Goal: Task Accomplishment & Management: Use online tool/utility

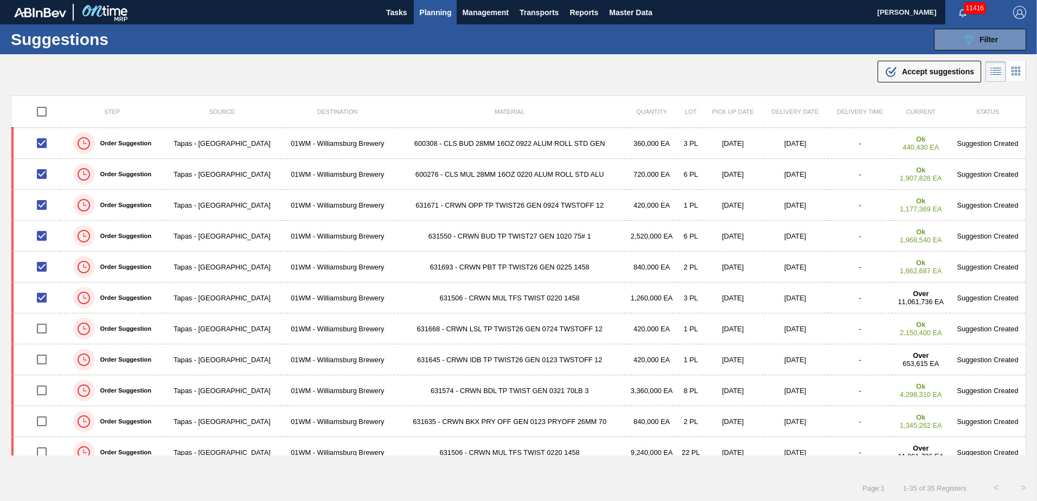
click at [689, 69] on span "Accept suggestions" at bounding box center [938, 71] width 72 height 9
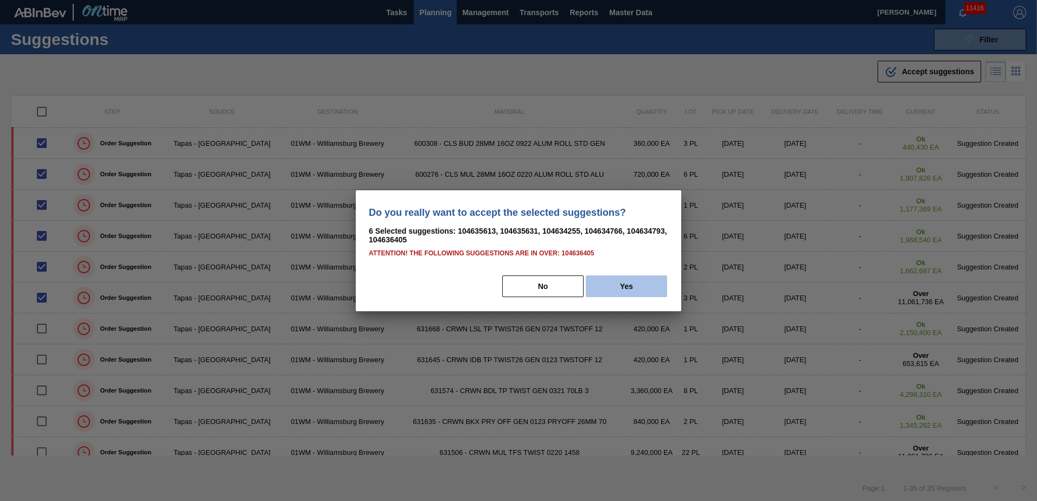
click at [619, 293] on button "Yes" at bounding box center [626, 287] width 81 height 22
click at [638, 284] on button "Yes" at bounding box center [626, 287] width 81 height 22
click at [612, 291] on button "Yes" at bounding box center [626, 287] width 81 height 22
click at [616, 285] on button "Yes" at bounding box center [626, 287] width 81 height 22
click at [631, 291] on button "Yes" at bounding box center [626, 287] width 81 height 22
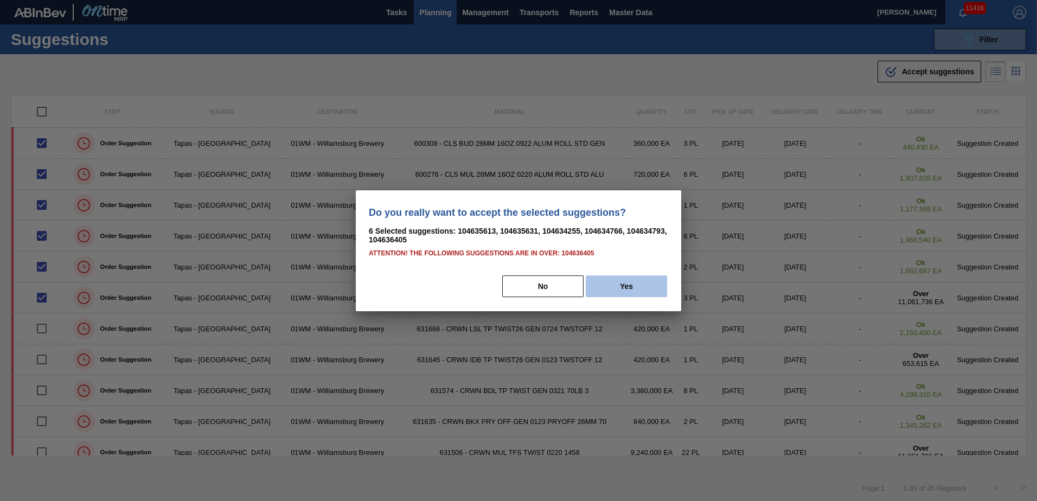
click at [631, 290] on button "Yes" at bounding box center [626, 287] width 81 height 22
click at [604, 284] on button "Yes" at bounding box center [626, 287] width 81 height 22
click at [595, 274] on div "Do you really want to accept the selected suggestions? 6 Selected suggestions: …" at bounding box center [518, 250] width 325 height 121
click at [601, 276] on button "Yes" at bounding box center [626, 287] width 81 height 22
click at [536, 283] on button "No" at bounding box center [542, 287] width 81 height 22
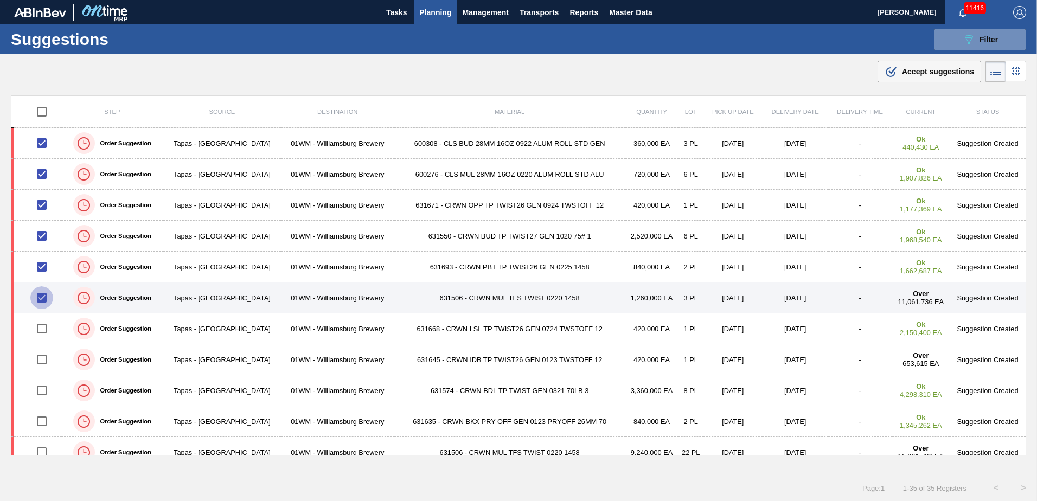
click at [44, 299] on input "checkbox" at bounding box center [41, 297] width 23 height 23
checkbox input "false"
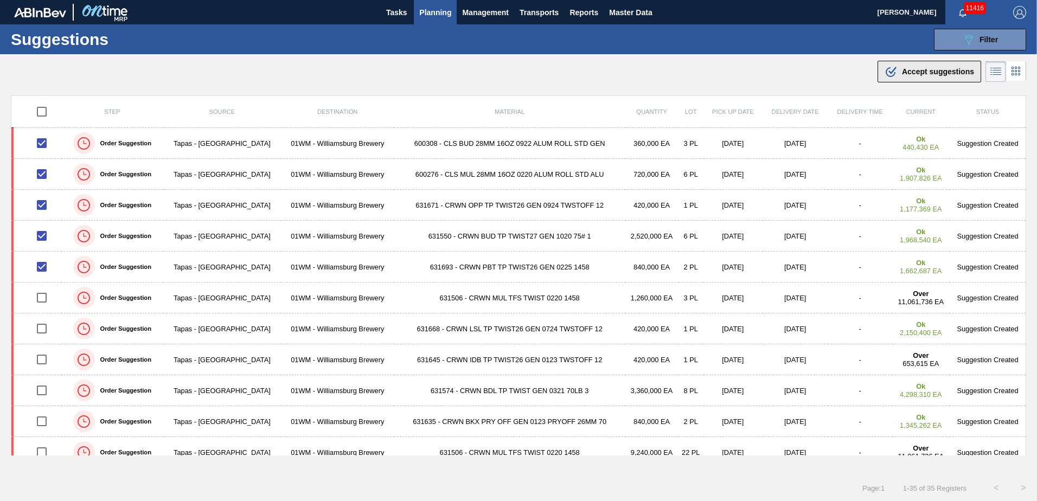
drag, startPoint x: 932, startPoint y: 57, endPoint x: 933, endPoint y: 63, distance: 6.1
click at [689, 57] on div ".b{fill:var(--color-action-default)} Accept suggestions" at bounding box center [518, 69] width 1037 height 30
click at [689, 63] on button ".b{fill:var(--color-action-default)} Accept suggestions" at bounding box center [929, 72] width 104 height 22
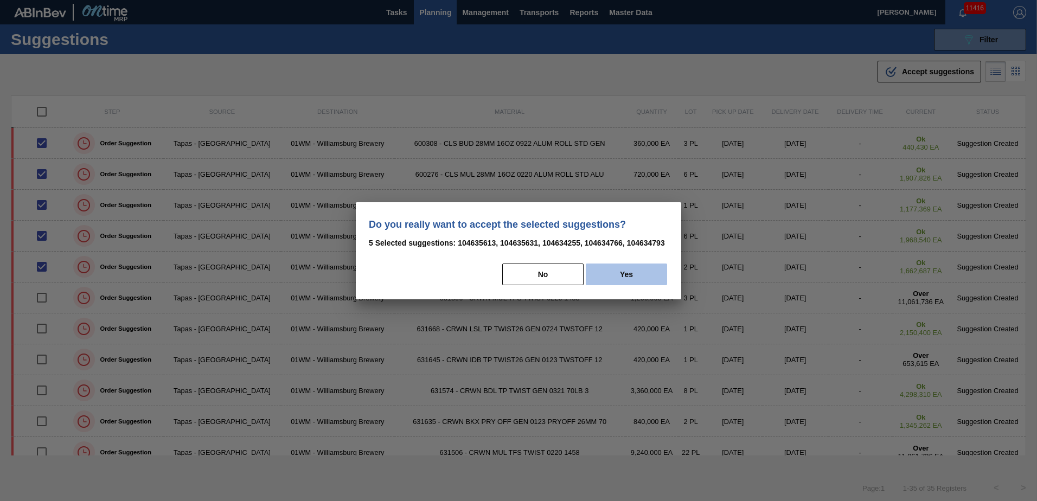
click at [620, 271] on button "Yes" at bounding box center [626, 275] width 81 height 22
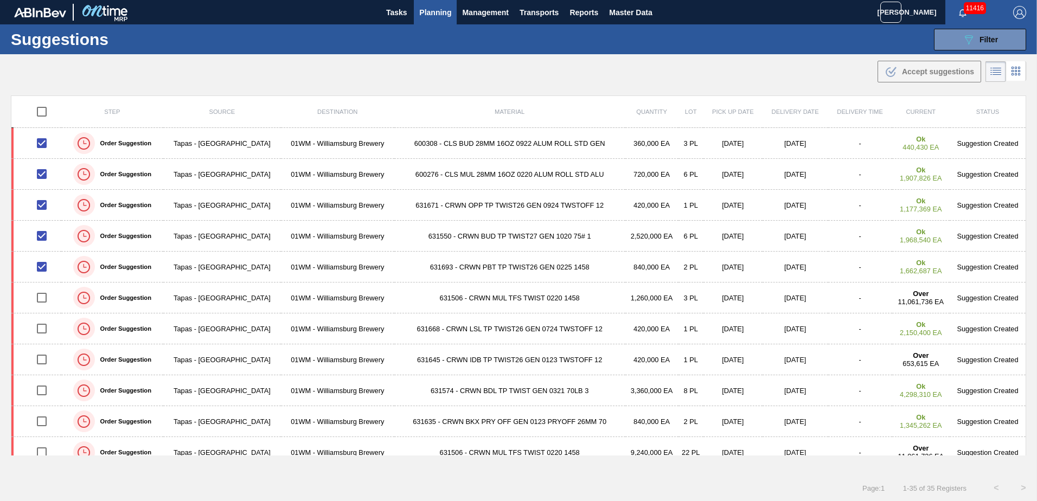
click at [689, 87] on main "Tasks Planning Management Transports Reports Master Data Jasmine Brown 11416 Ma…" at bounding box center [518, 250] width 1037 height 501
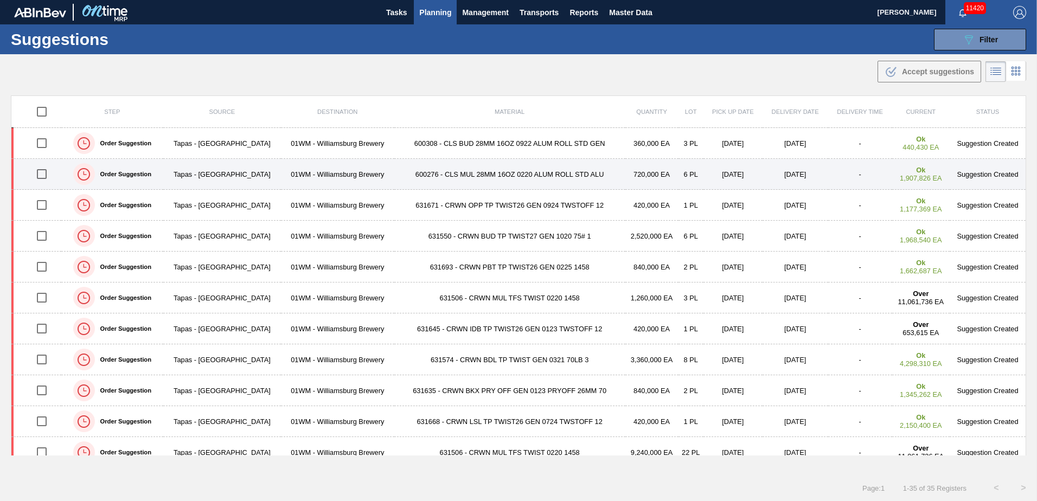
drag, startPoint x: 43, startPoint y: 140, endPoint x: 46, endPoint y: 169, distance: 28.3
click at [43, 140] on input "checkbox" at bounding box center [41, 143] width 23 height 23
checkbox input "true"
click at [46, 184] on input "checkbox" at bounding box center [41, 174] width 23 height 23
checkbox input "true"
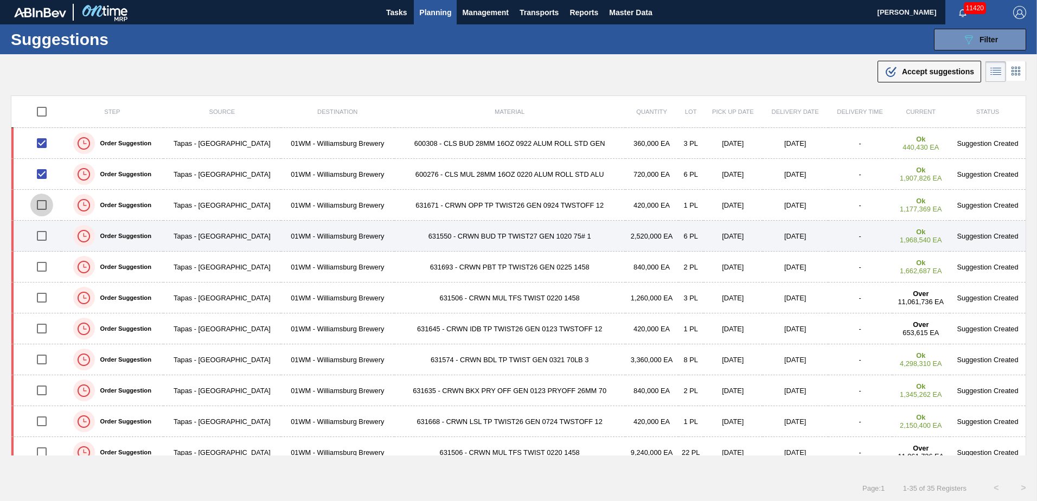
drag, startPoint x: 42, startPoint y: 204, endPoint x: 42, endPoint y: 226, distance: 21.7
click at [42, 204] on input "checkbox" at bounding box center [41, 205] width 23 height 23
checkbox input "true"
click at [42, 235] on input "checkbox" at bounding box center [41, 236] width 23 height 23
checkbox input "true"
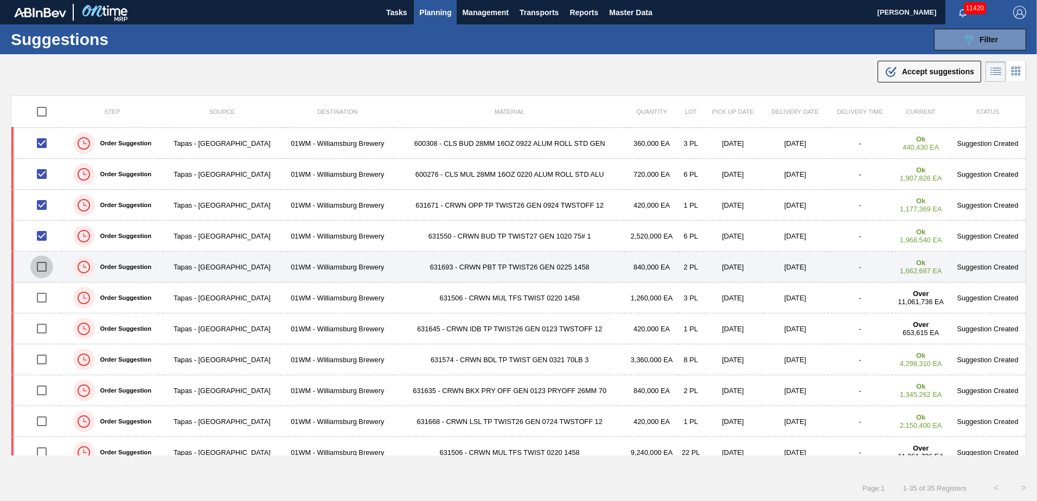
click at [45, 264] on input "checkbox" at bounding box center [41, 266] width 23 height 23
checkbox input "true"
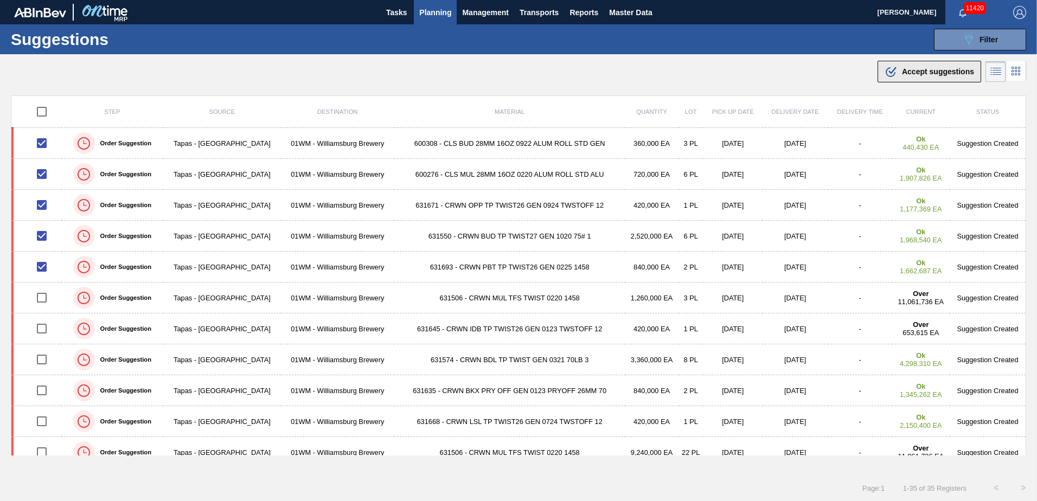
click at [937, 65] on button ".b{fill:var(--color-action-default)} Accept suggestions" at bounding box center [929, 72] width 104 height 22
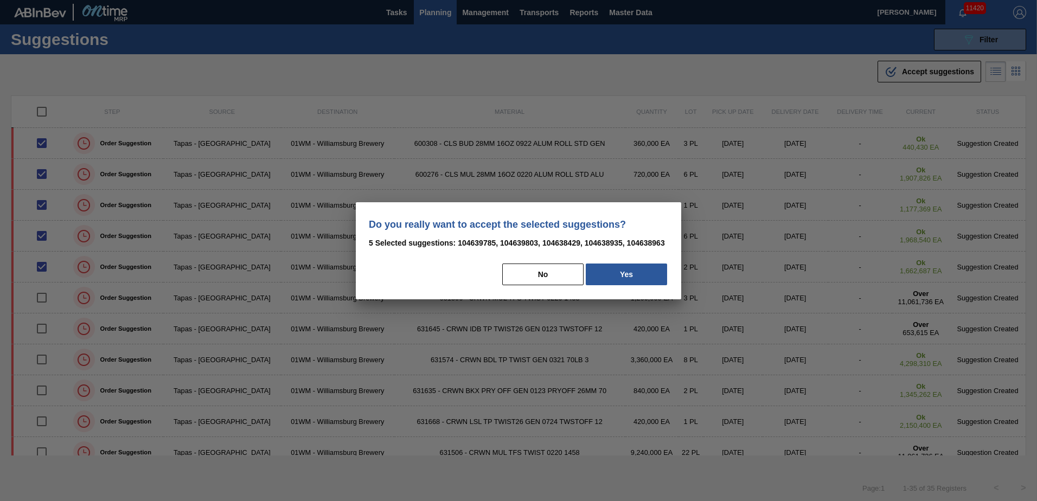
click at [614, 285] on div "No Yes" at bounding box center [518, 274] width 299 height 24
click at [617, 279] on button "Yes" at bounding box center [626, 275] width 81 height 22
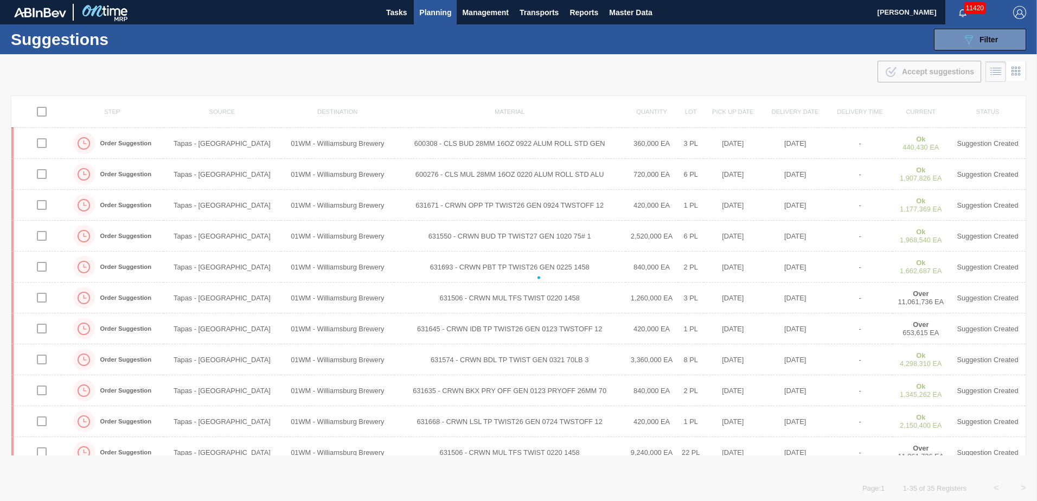
checkbox input "false"
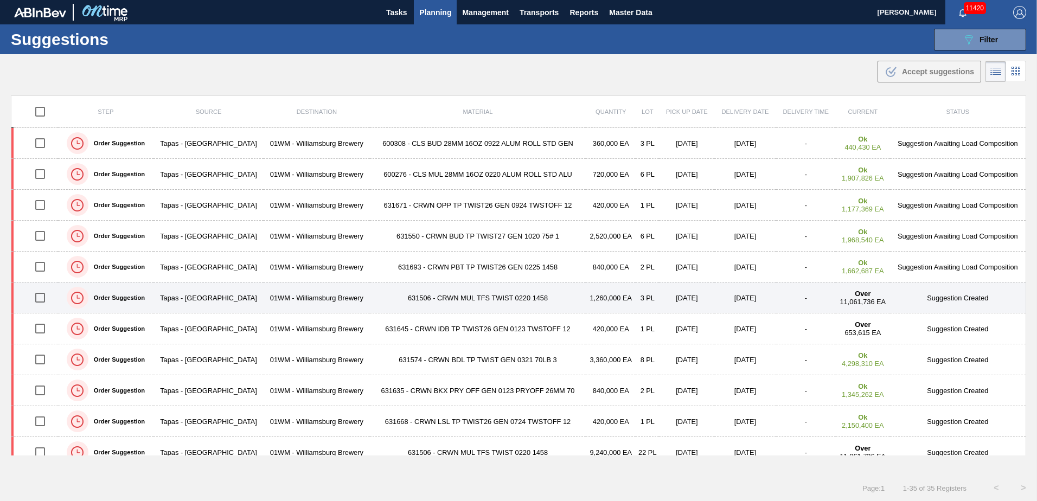
click at [41, 297] on input "checkbox" at bounding box center [40, 297] width 23 height 23
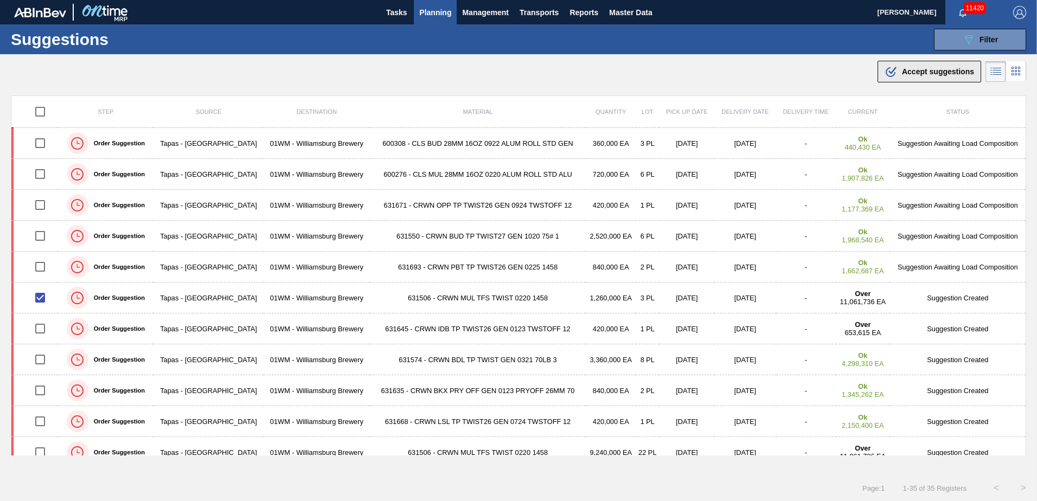
click at [929, 69] on span "Accept suggestions" at bounding box center [938, 71] width 72 height 9
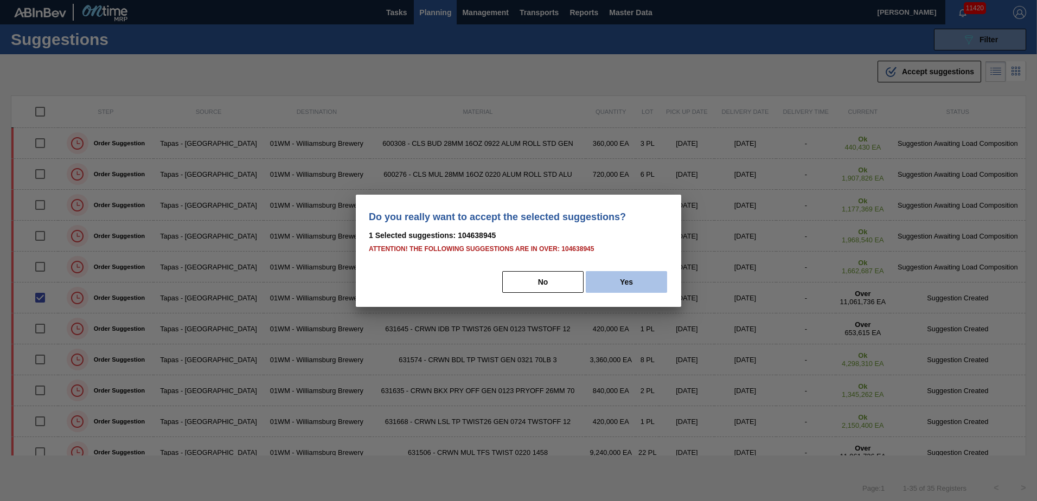
click at [642, 279] on button "Yes" at bounding box center [626, 282] width 81 height 22
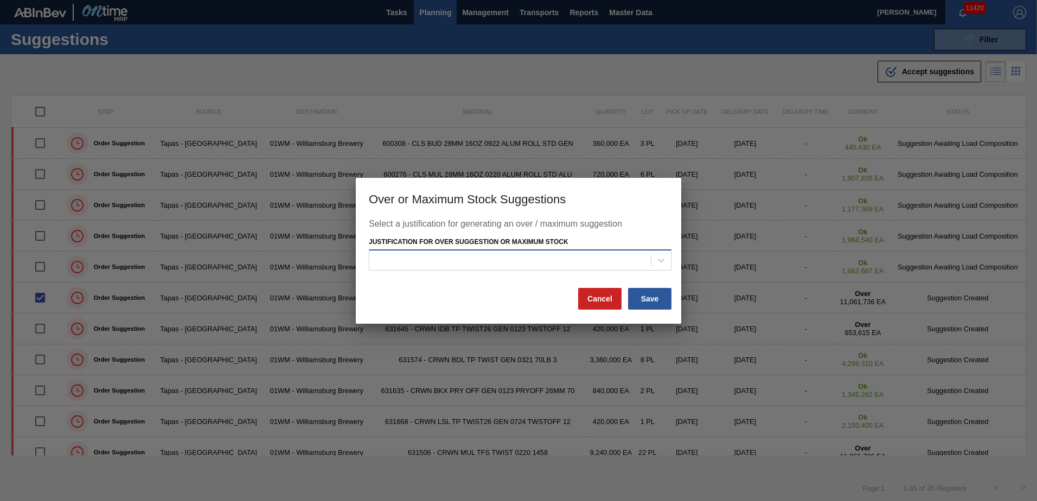
click at [614, 252] on div at bounding box center [520, 259] width 303 height 21
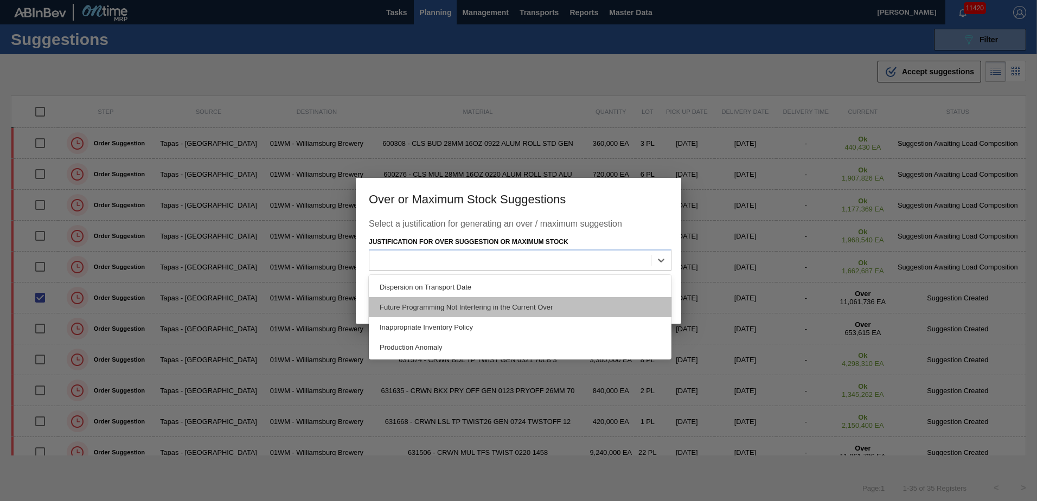
click at [549, 308] on div "Future Programming Not Interfering in the Current Over" at bounding box center [520, 307] width 303 height 20
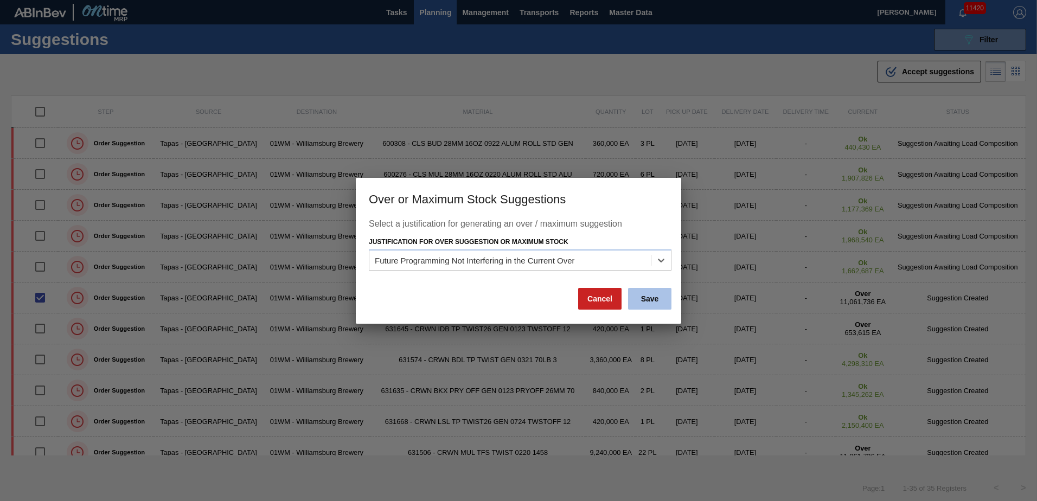
click at [643, 300] on button "Save" at bounding box center [649, 299] width 43 height 22
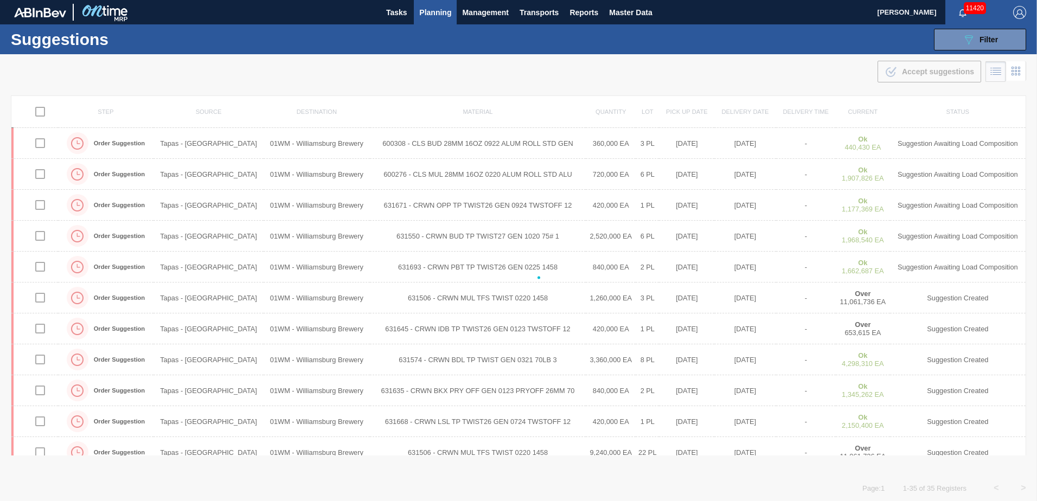
checkbox input "false"
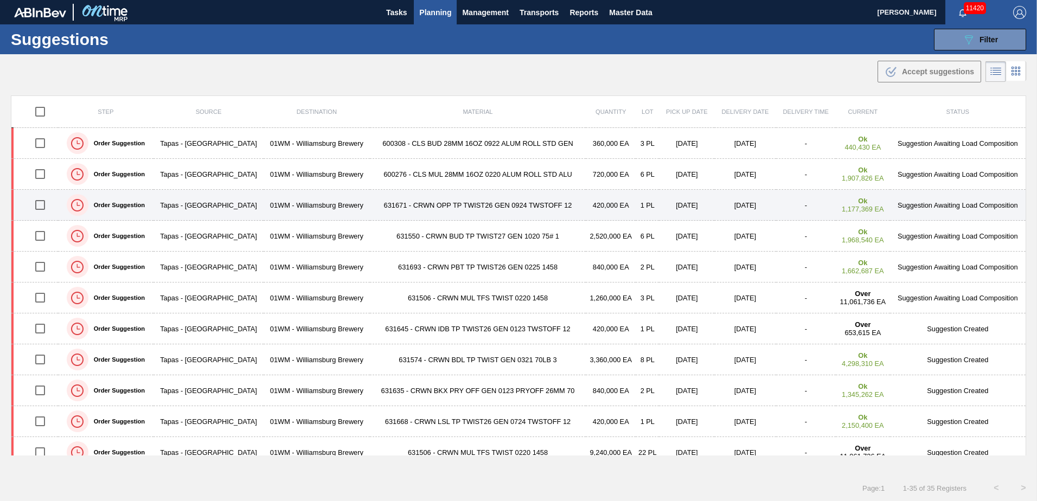
click at [550, 201] on td "631671 - CRWN OPP TP TWIST26 GEN 0924 TWSTOFF 12" at bounding box center [478, 205] width 216 height 31
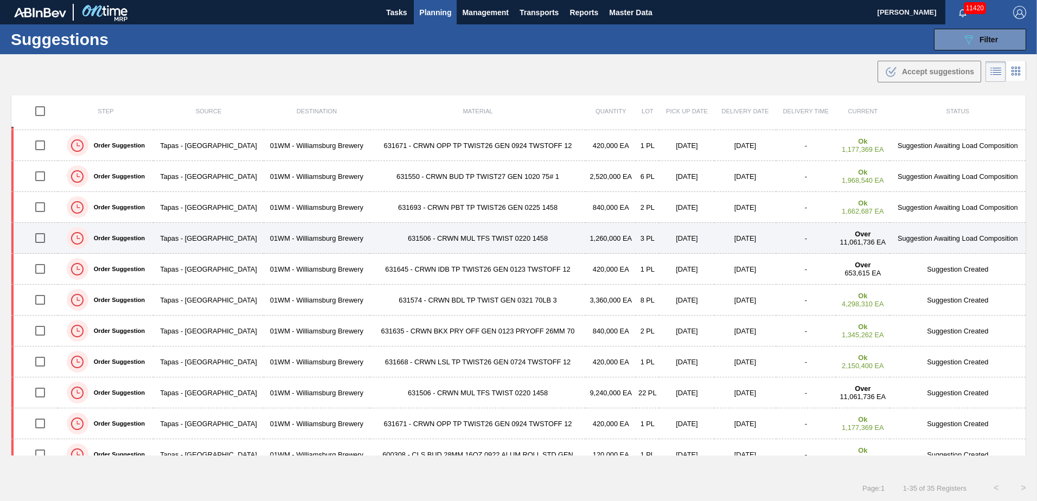
scroll to position [108, 0]
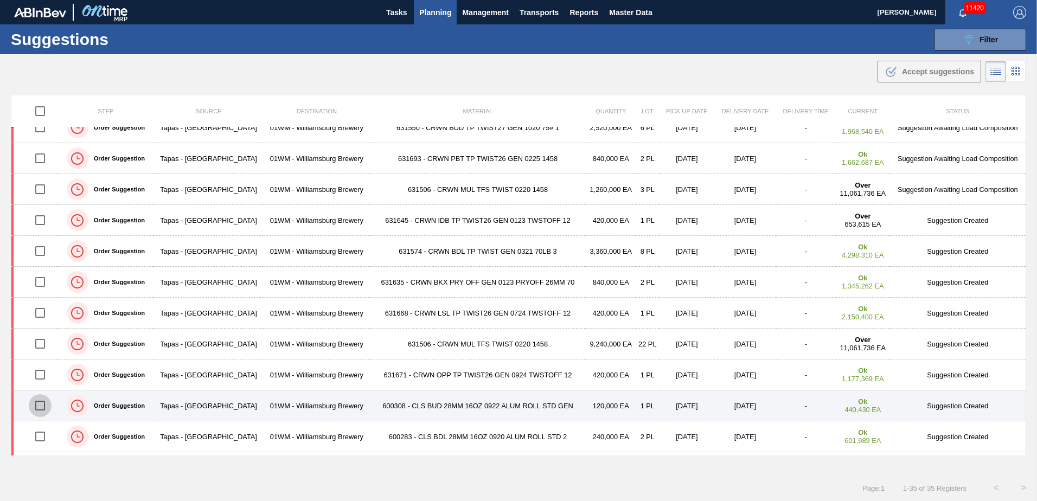
click at [46, 406] on input "checkbox" at bounding box center [40, 405] width 23 height 23
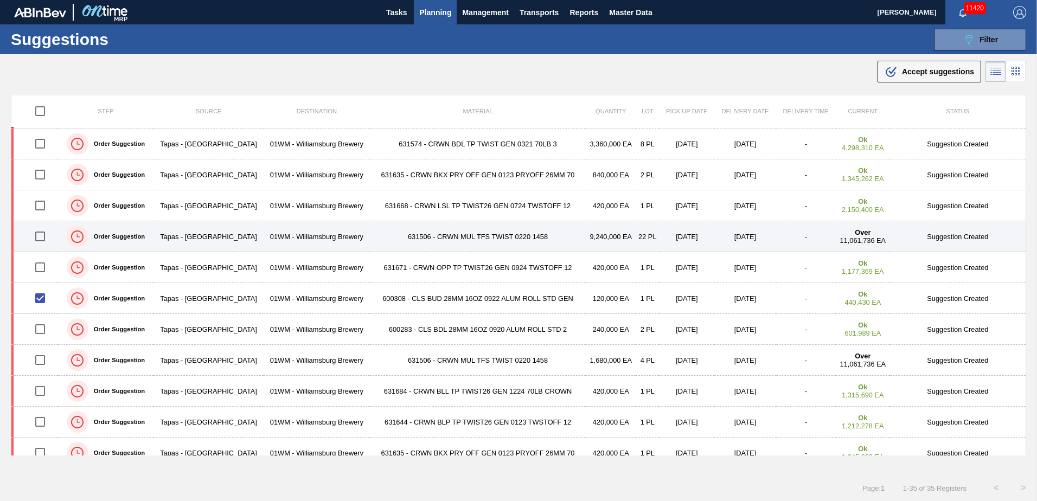
scroll to position [217, 0]
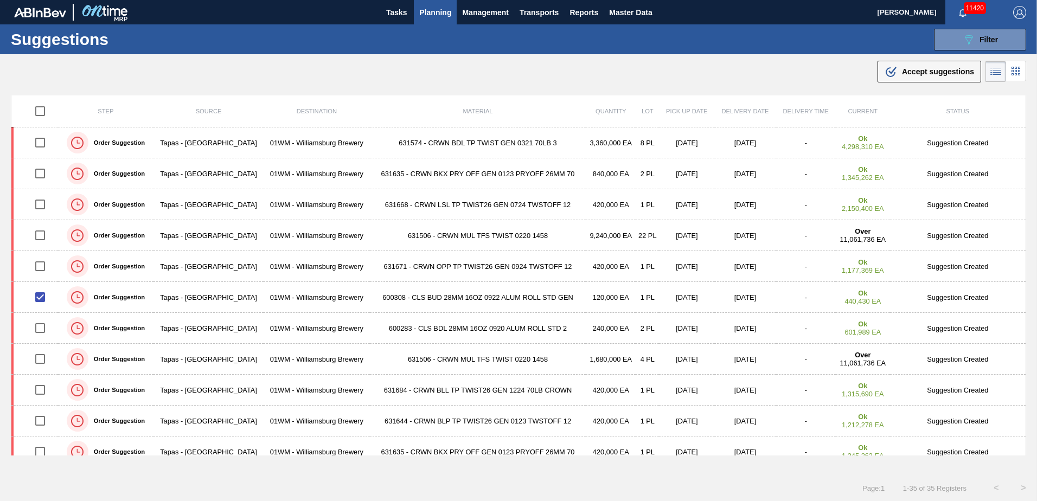
click at [905, 65] on button ".b{fill:var(--color-action-default)} Accept suggestions" at bounding box center [929, 72] width 104 height 22
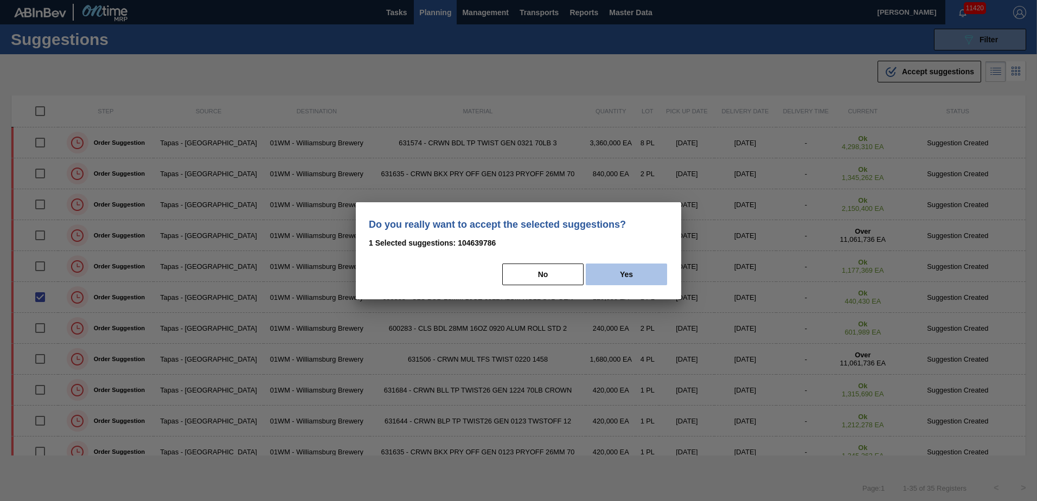
click at [658, 273] on button "Yes" at bounding box center [626, 275] width 81 height 22
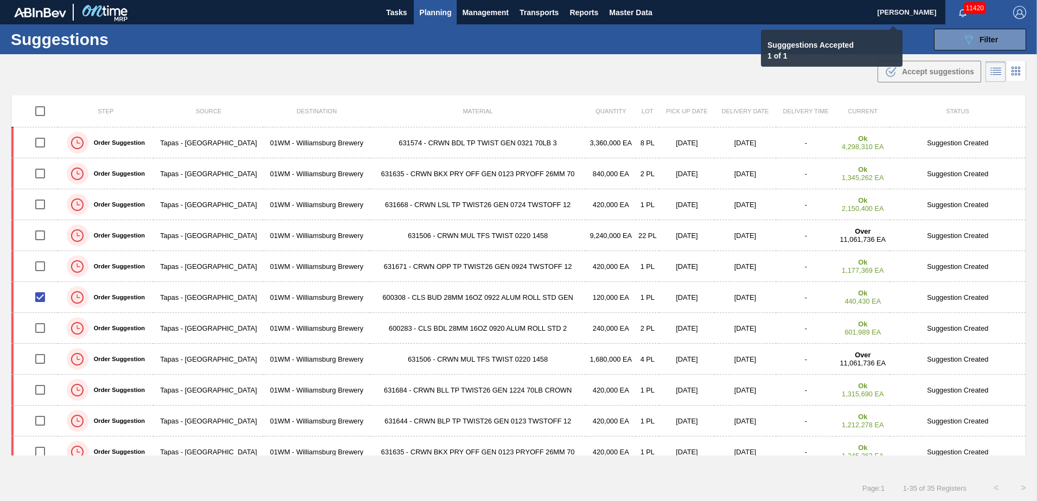
checkbox input "false"
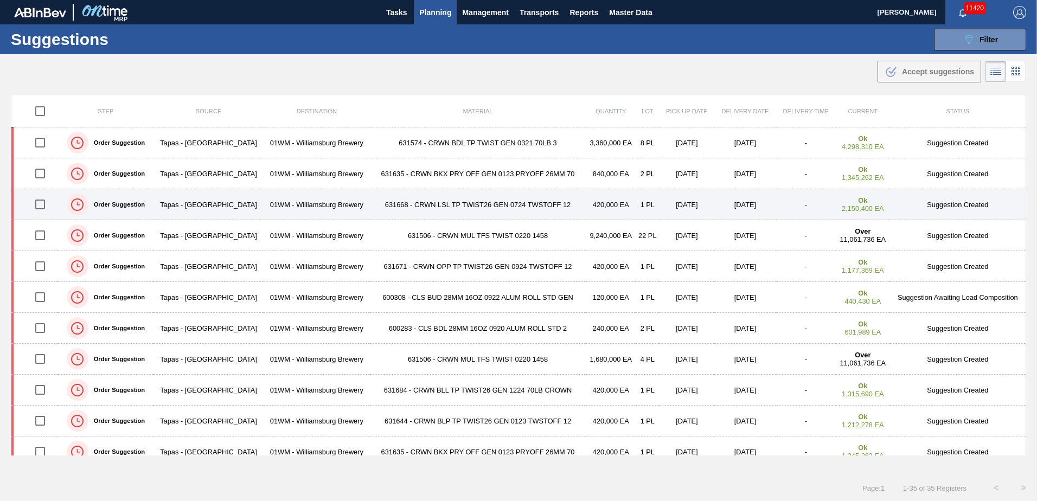
drag, startPoint x: 40, startPoint y: 205, endPoint x: 41, endPoint y: 191, distance: 13.7
click at [40, 205] on input "checkbox" at bounding box center [40, 204] width 23 height 23
checkbox input "true"
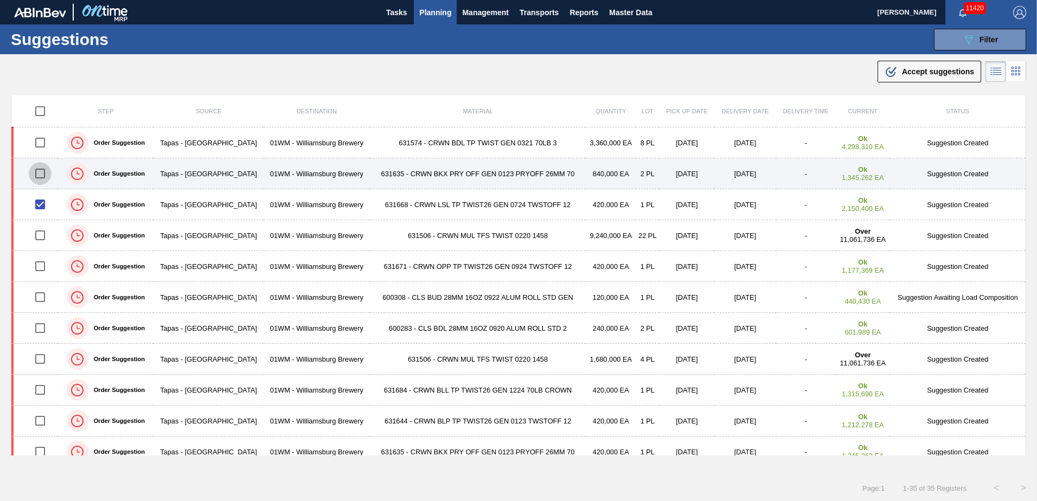
click at [42, 172] on input "checkbox" at bounding box center [40, 173] width 23 height 23
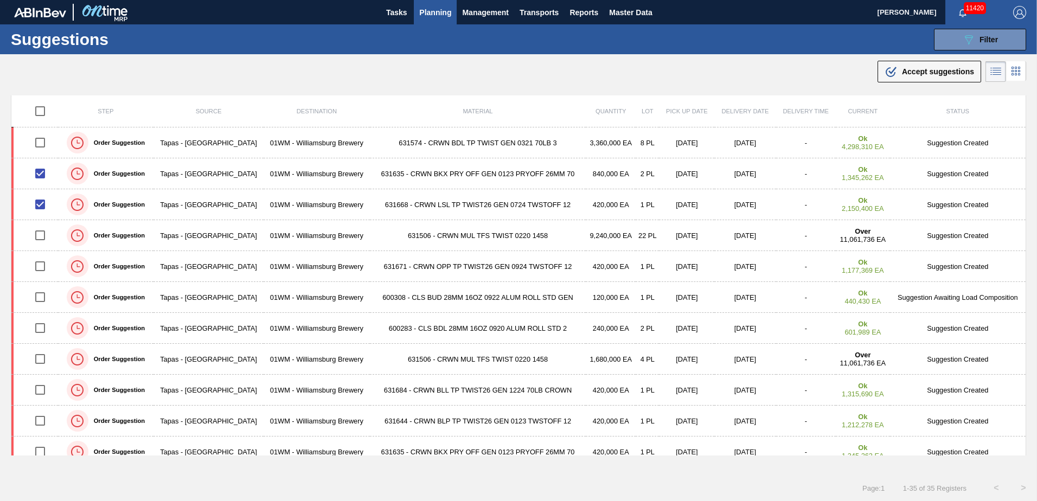
click at [891, 62] on button ".b{fill:var(--color-action-default)} Accept suggestions" at bounding box center [929, 72] width 104 height 22
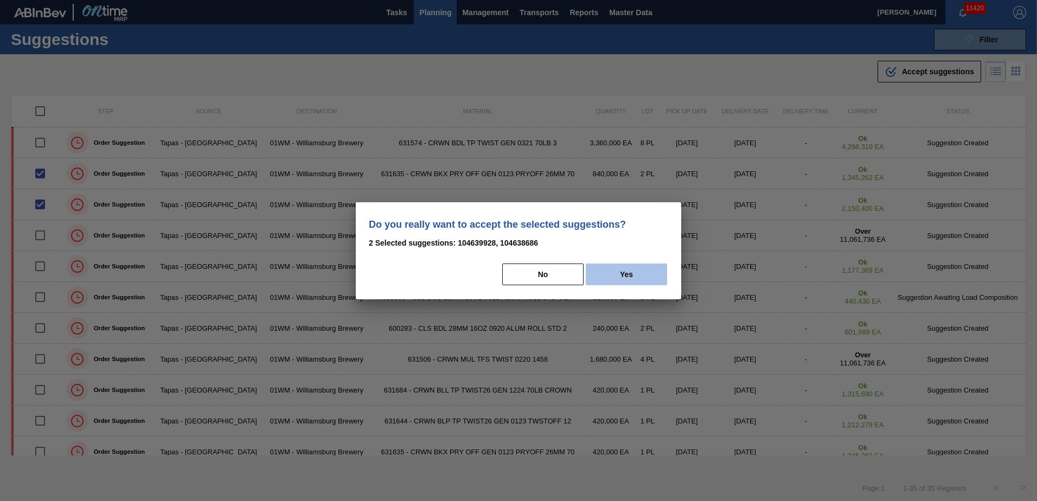
click at [606, 280] on button "Yes" at bounding box center [626, 275] width 81 height 22
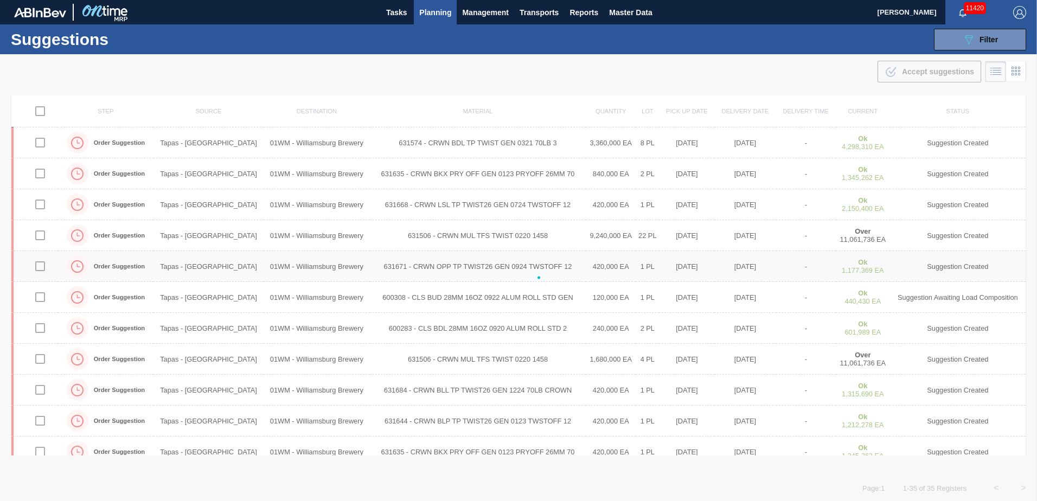
checkbox input "false"
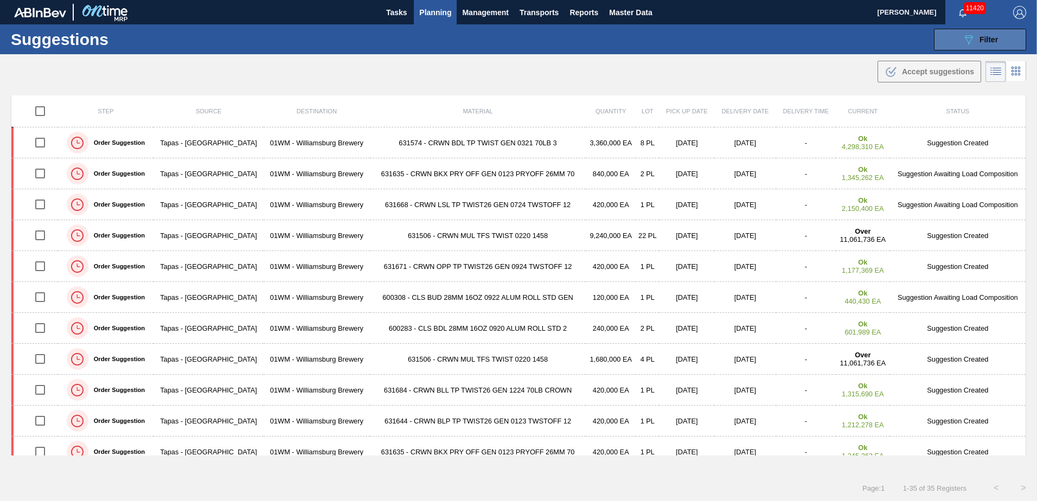
click at [962, 33] on icon "089F7B8B-B2A5-4AFE-B5C0-19BA573D28AC" at bounding box center [968, 39] width 13 height 13
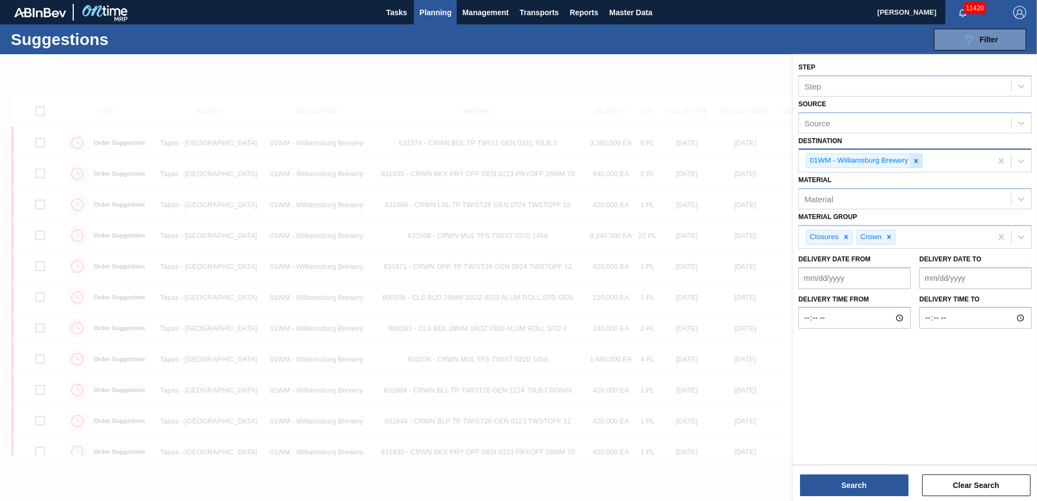
click at [919, 160] on icon at bounding box center [916, 161] width 8 height 8
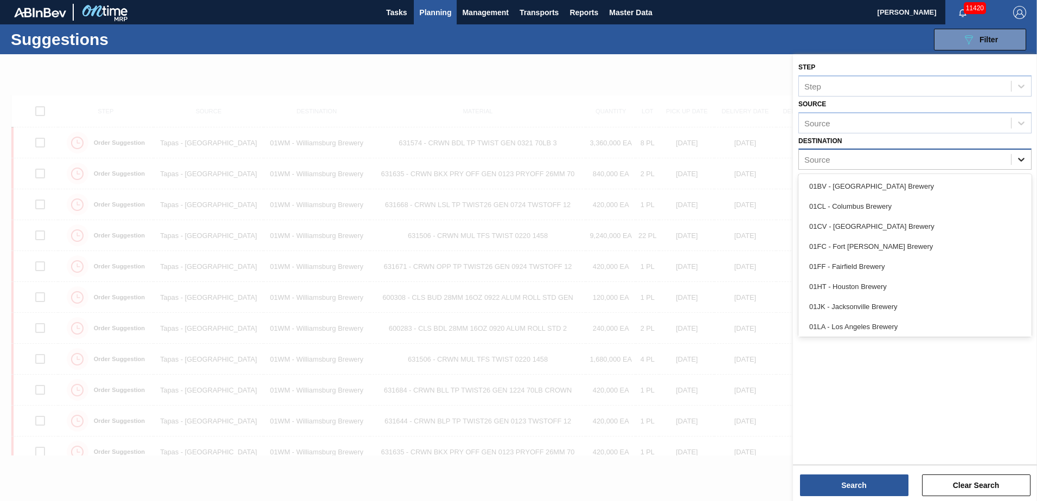
click at [1018, 158] on div at bounding box center [1021, 160] width 20 height 20
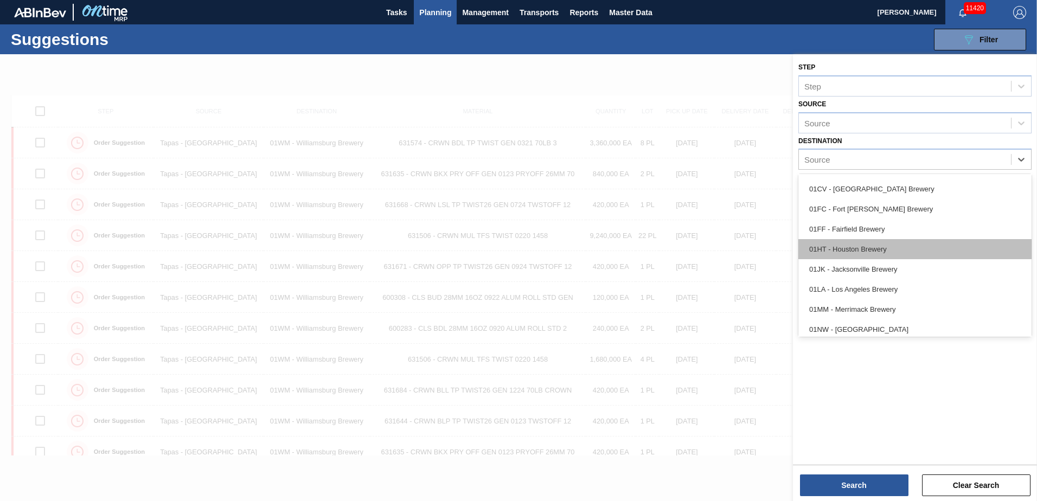
scroll to position [54, 0]
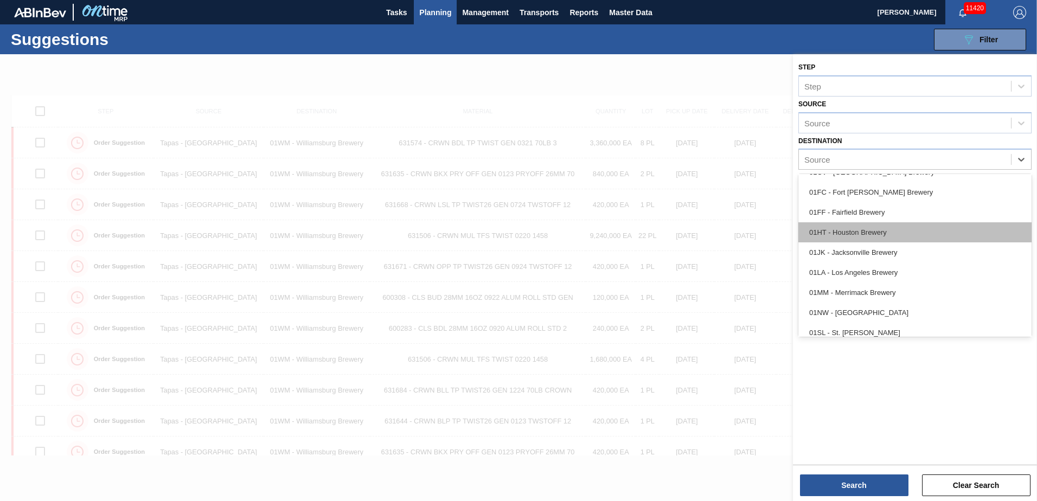
click at [856, 226] on div "01HT - Houston Brewery" at bounding box center [914, 232] width 233 height 20
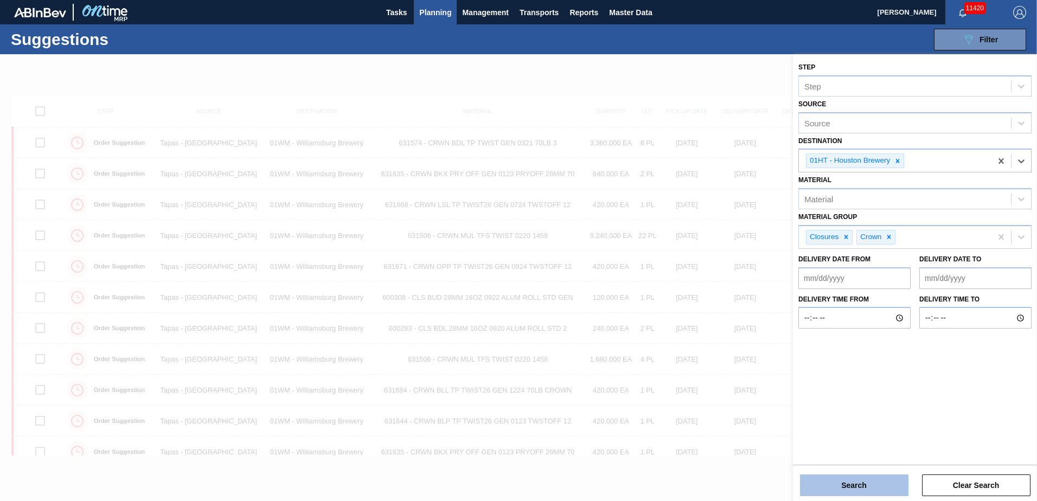
click at [872, 484] on button "Search" at bounding box center [854, 486] width 108 height 22
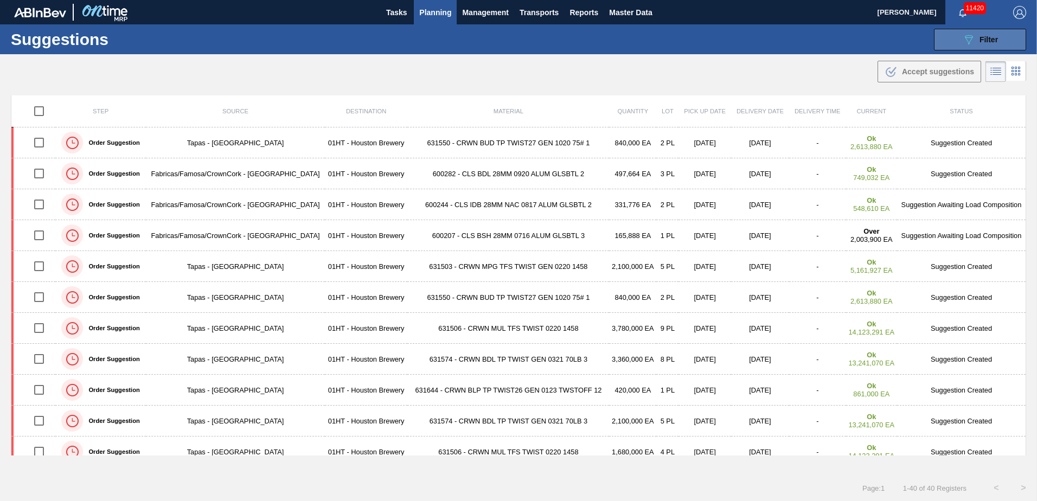
click at [1000, 38] on button "089F7B8B-B2A5-4AFE-B5C0-19BA573D28AC Filter" at bounding box center [980, 40] width 92 height 22
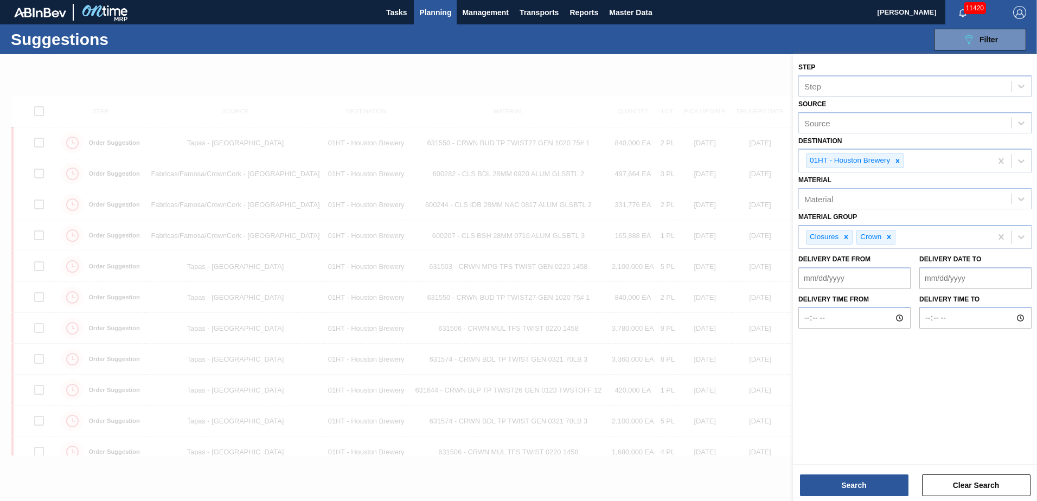
click at [730, 85] on div at bounding box center [518, 304] width 1037 height 501
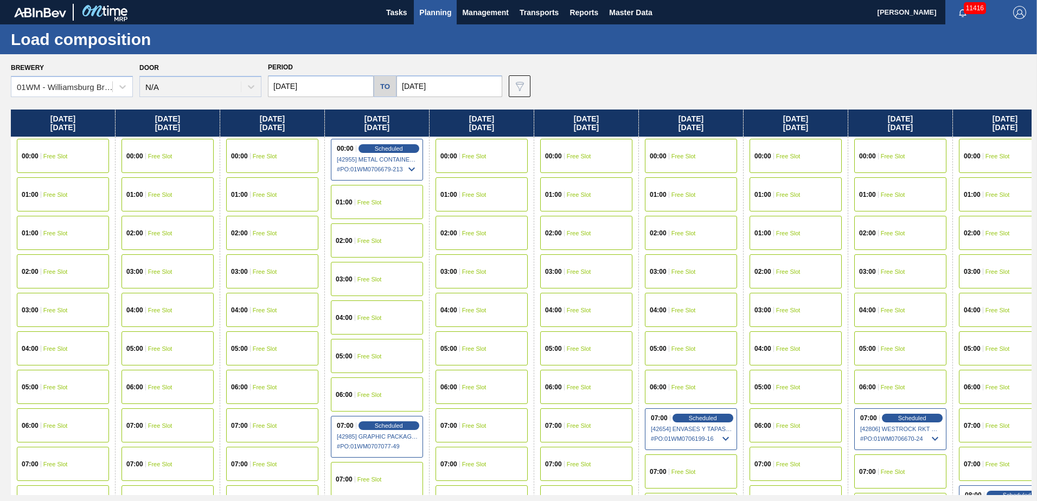
click at [351, 86] on input "10/01/2025" at bounding box center [321, 86] width 106 height 22
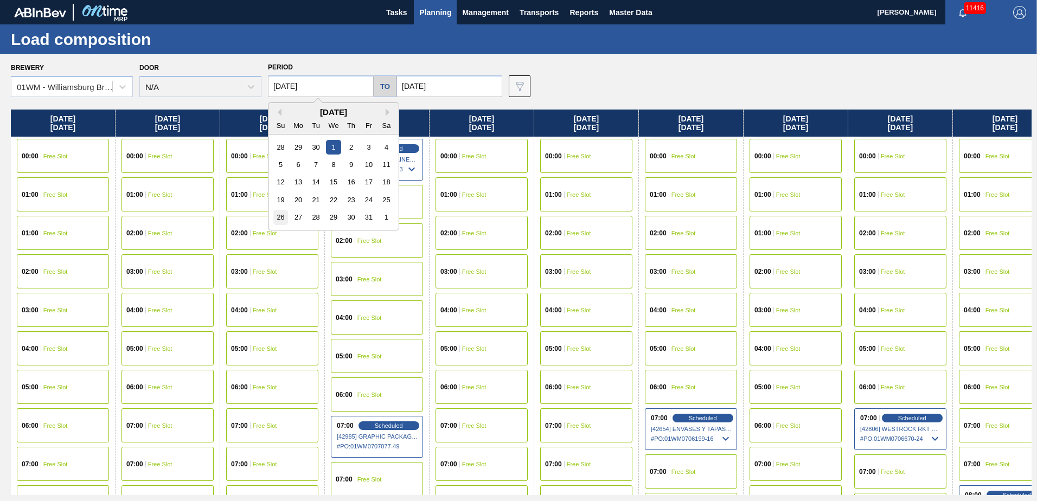
click at [277, 215] on div "26" at bounding box center [280, 217] width 15 height 15
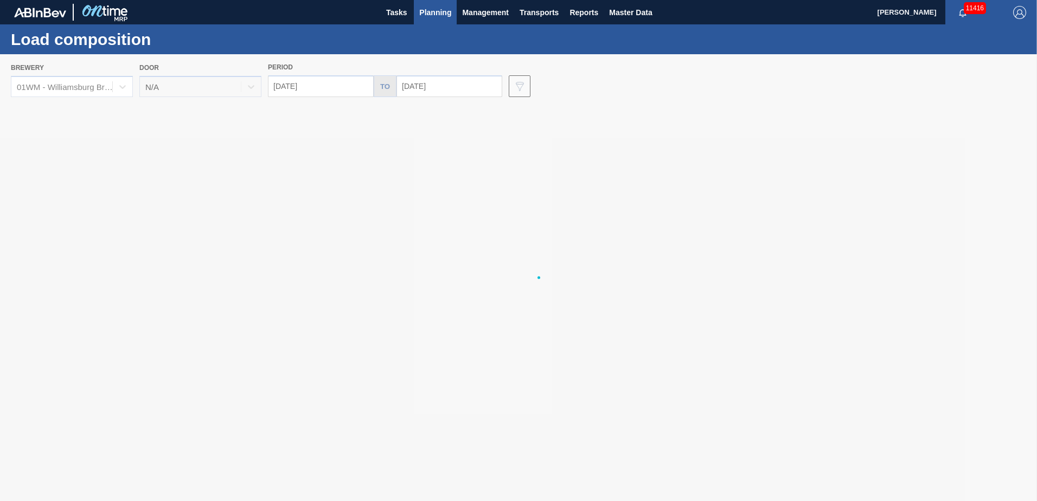
type input "10/26/2025"
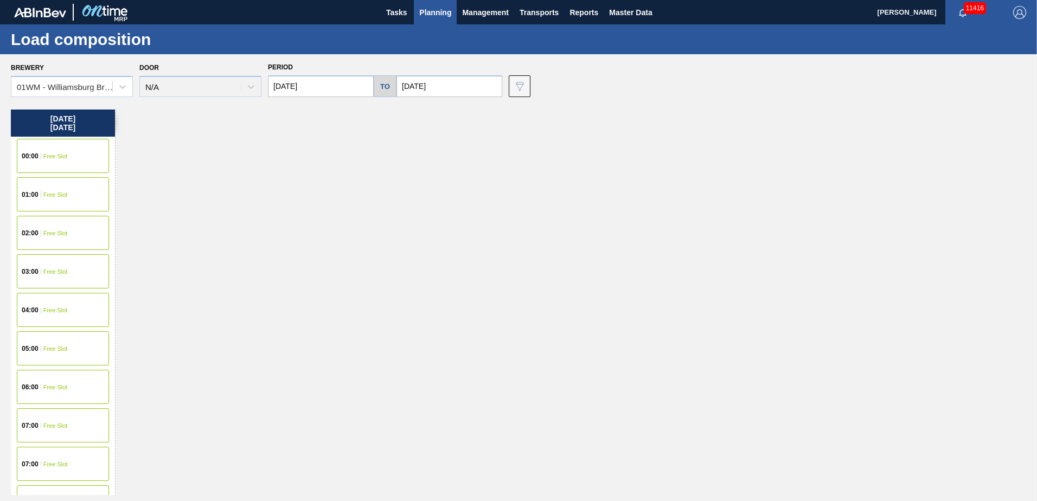
click at [447, 93] on input "10/26/2025" at bounding box center [449, 86] width 106 height 22
click at [508, 215] on div "1" at bounding box center [515, 217] width 15 height 15
type input "11/01/2025"
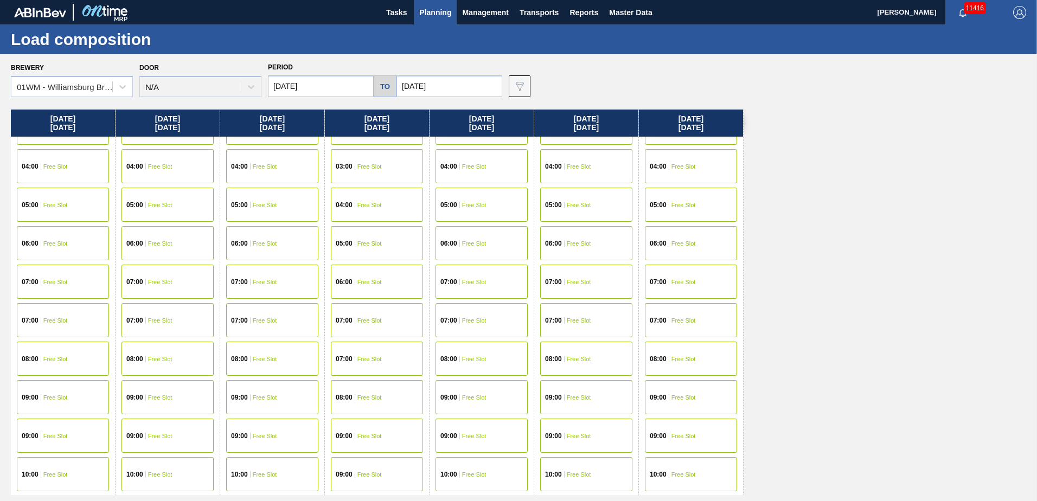
scroll to position [163, 0]
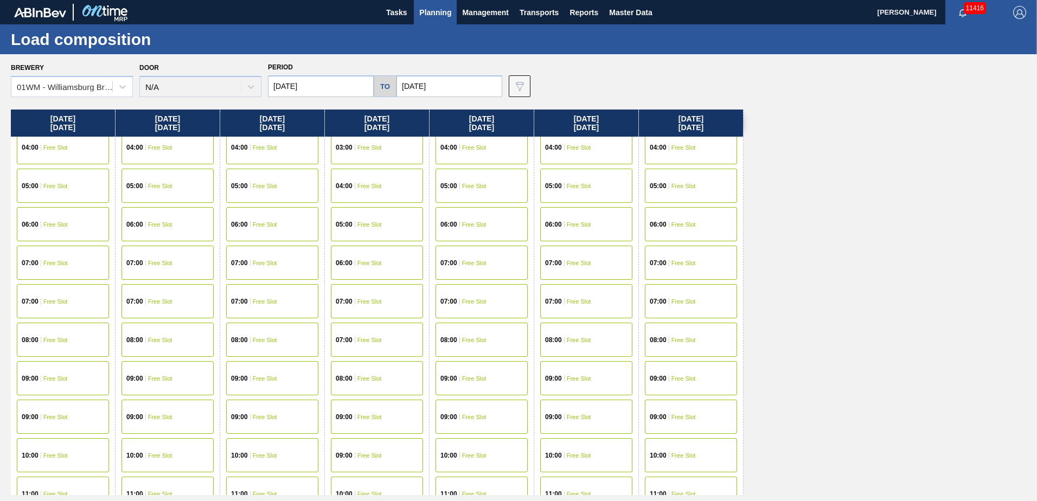
click at [380, 303] on span "Free Slot" at bounding box center [369, 301] width 24 height 7
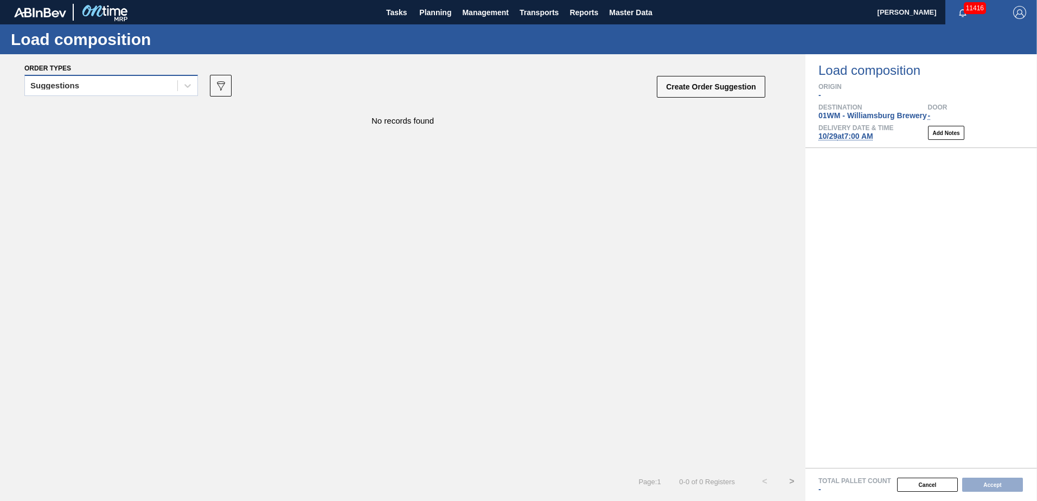
click at [105, 86] on div "Suggestions" at bounding box center [101, 86] width 152 height 16
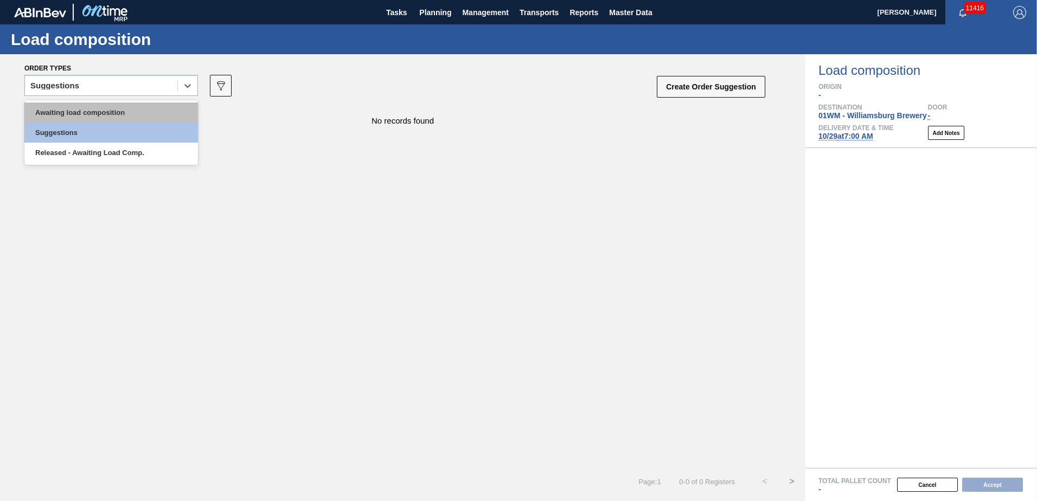
click at [119, 111] on div "Awaiting load composition" at bounding box center [111, 113] width 174 height 20
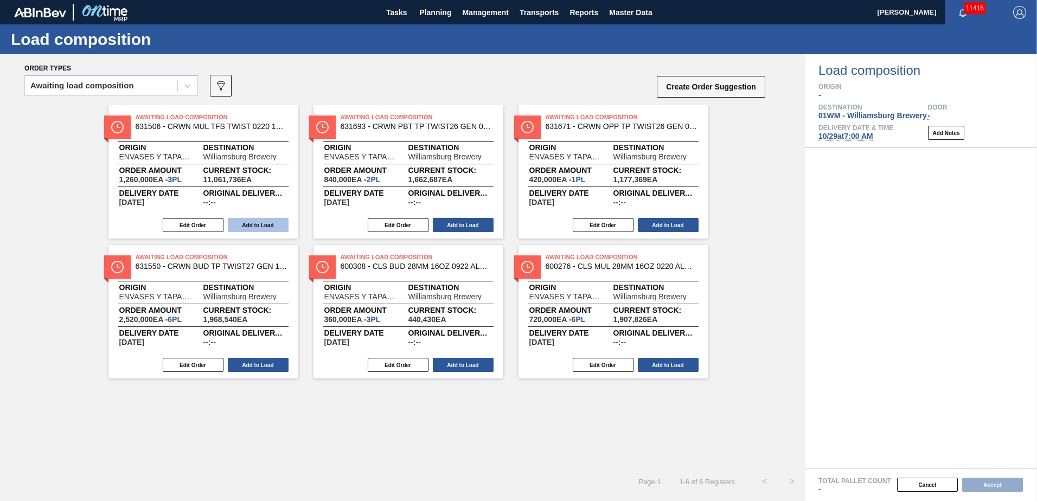
click at [265, 222] on button "Add to Load" at bounding box center [258, 225] width 61 height 14
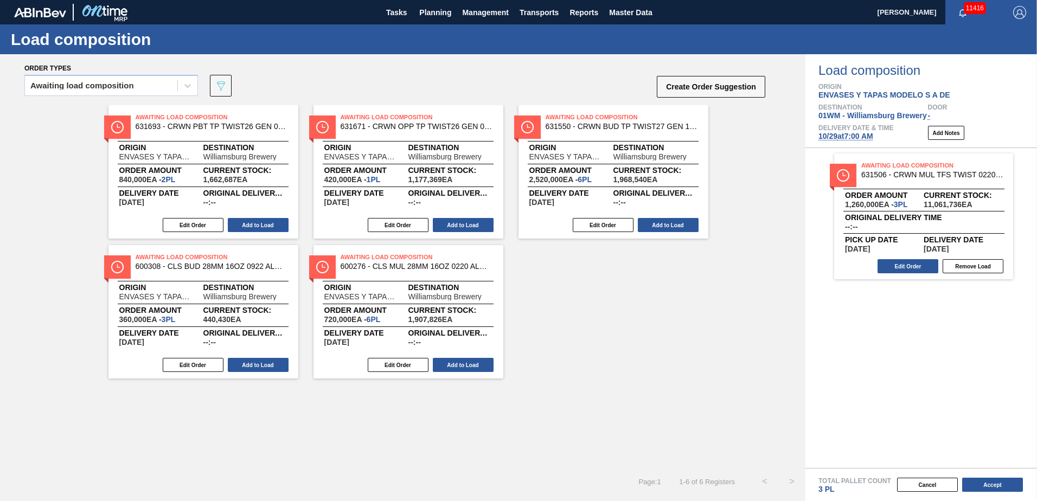
click at [265, 222] on button "Add to Load" at bounding box center [258, 225] width 61 height 14
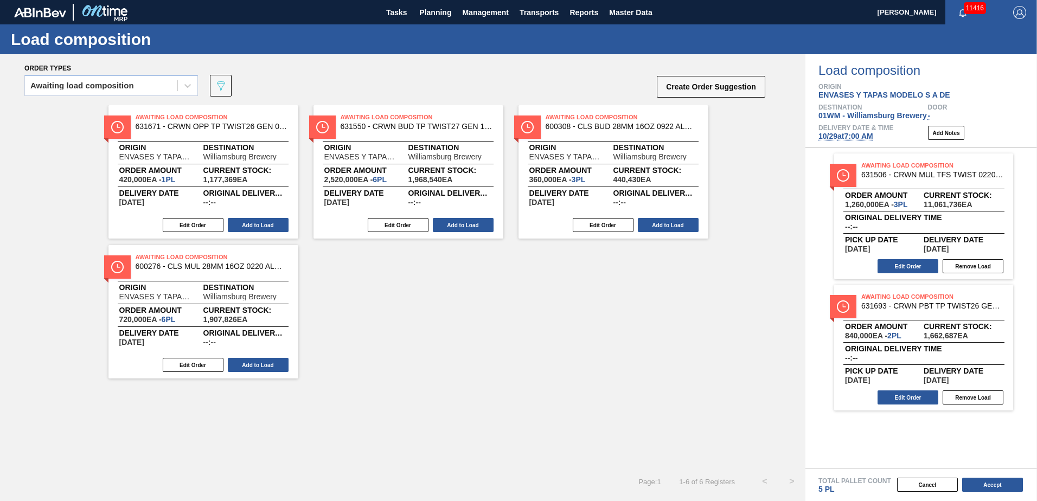
click at [265, 222] on button "Add to Load" at bounding box center [258, 225] width 61 height 14
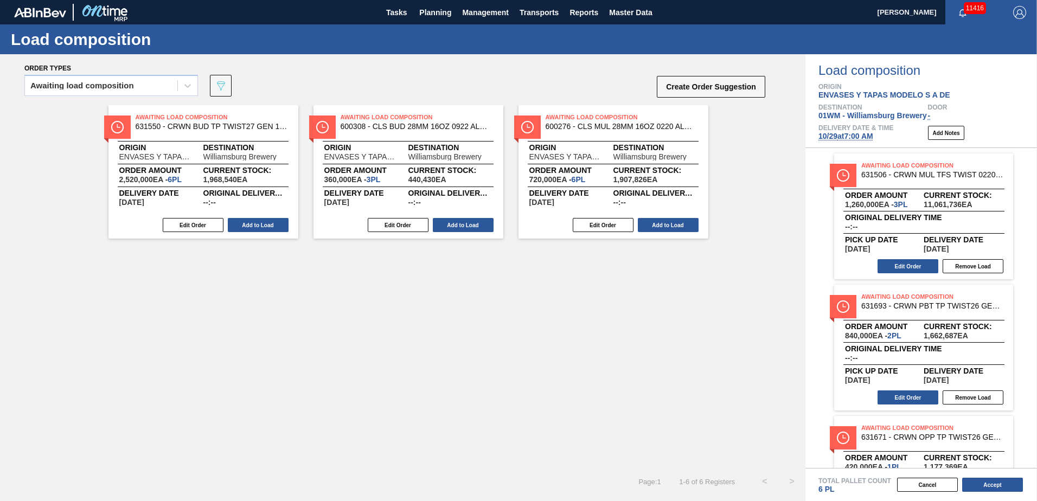
click at [265, 222] on button "Add to Load" at bounding box center [258, 225] width 61 height 14
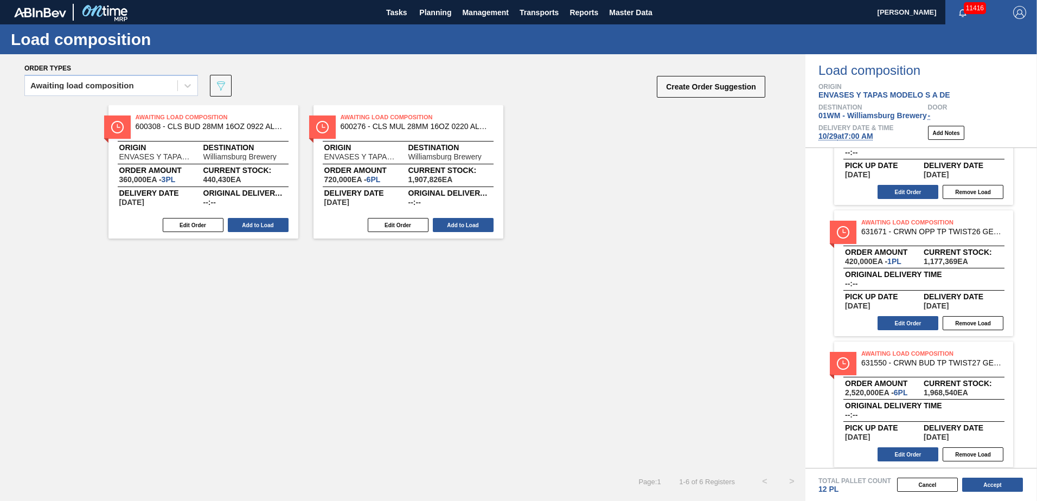
scroll to position [210, 0]
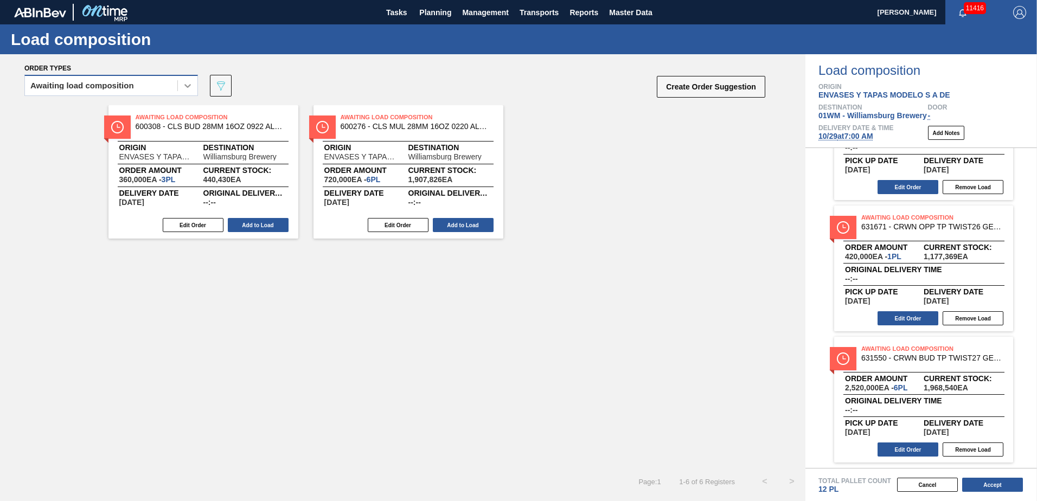
click at [185, 87] on icon at bounding box center [187, 85] width 11 height 11
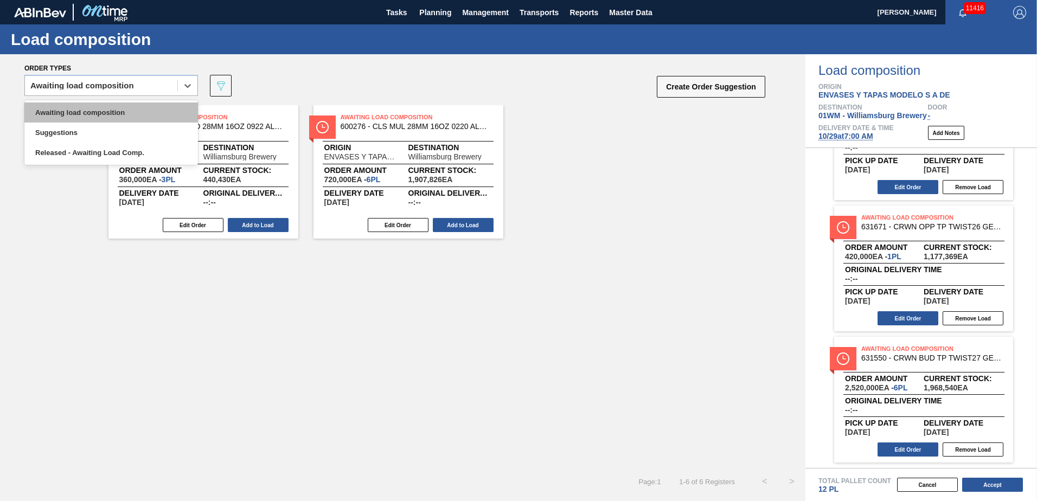
click at [161, 114] on div "Awaiting load composition" at bounding box center [111, 113] width 174 height 20
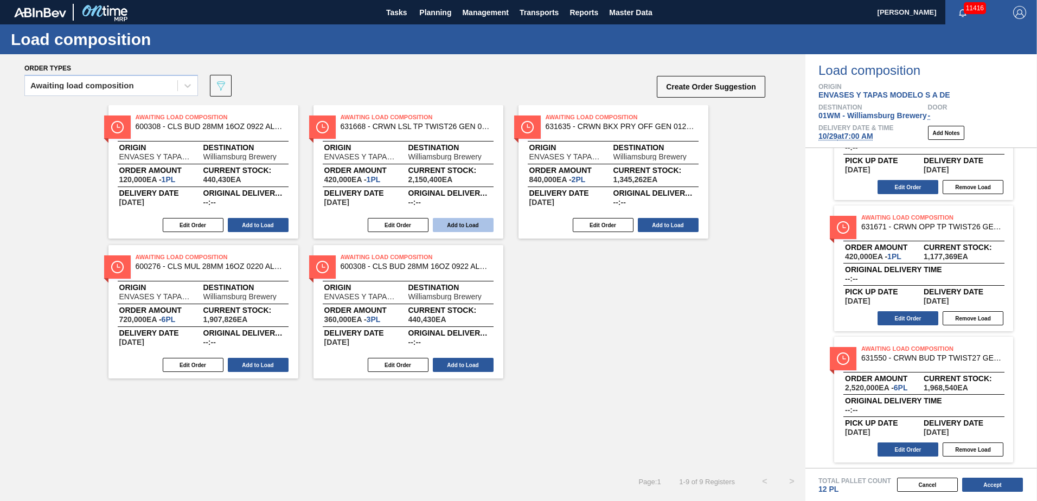
click at [491, 219] on button "Add to Load" at bounding box center [463, 225] width 61 height 14
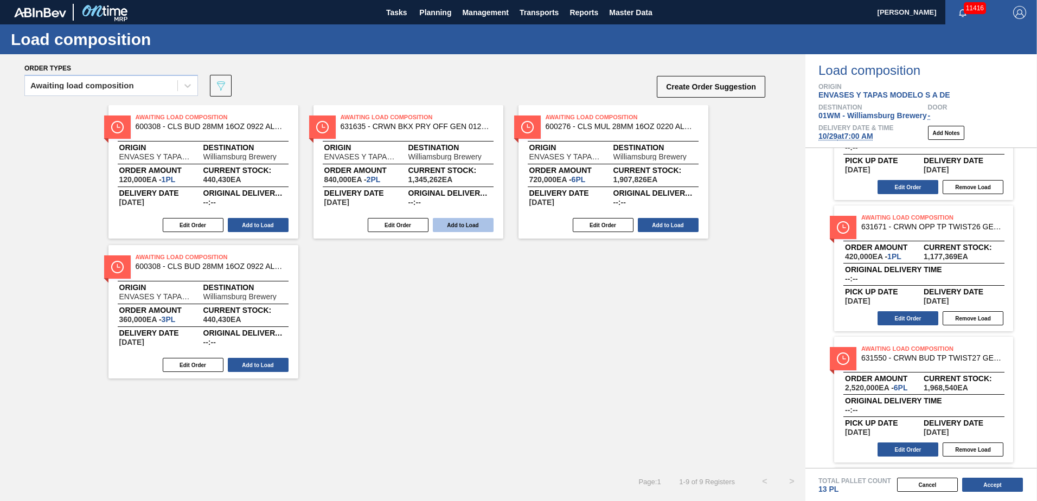
click at [490, 225] on button "Add to Load" at bounding box center [463, 225] width 61 height 14
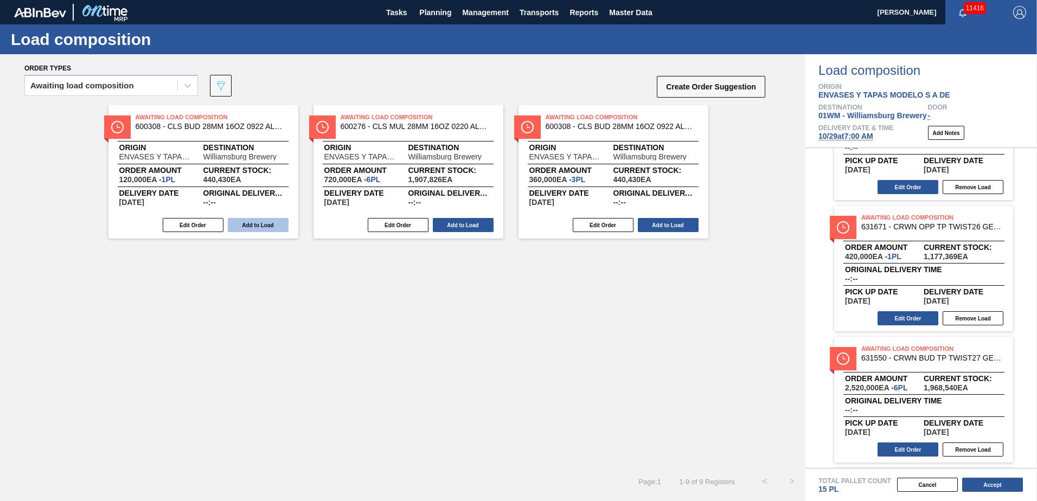
click at [273, 225] on button "Add to Load" at bounding box center [258, 225] width 61 height 14
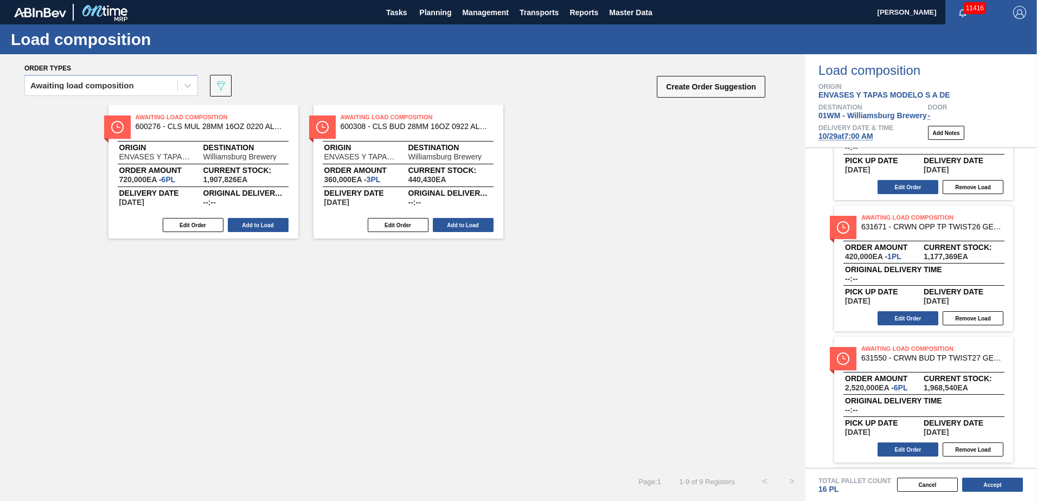
click at [273, 225] on button "Add to Load" at bounding box center [258, 225] width 61 height 14
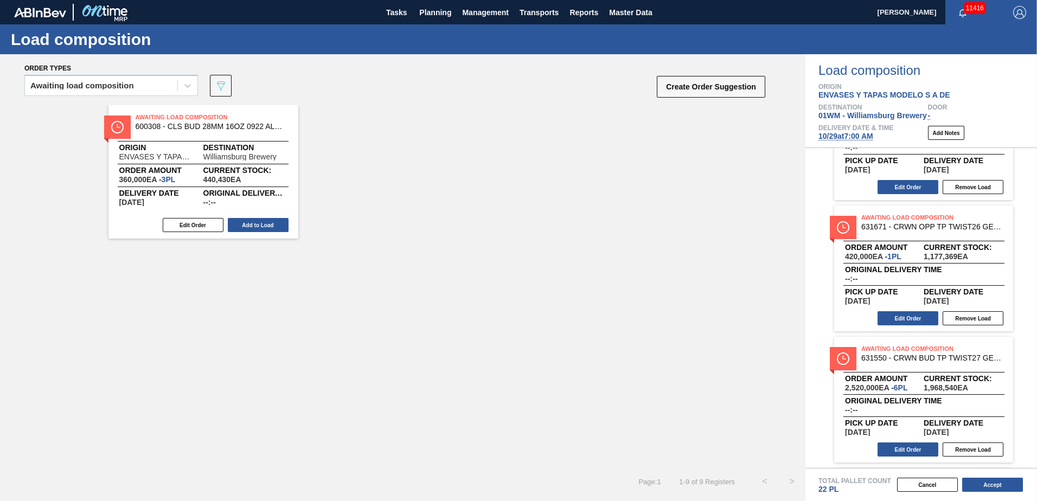
click at [273, 225] on button "Add to Load" at bounding box center [258, 225] width 61 height 14
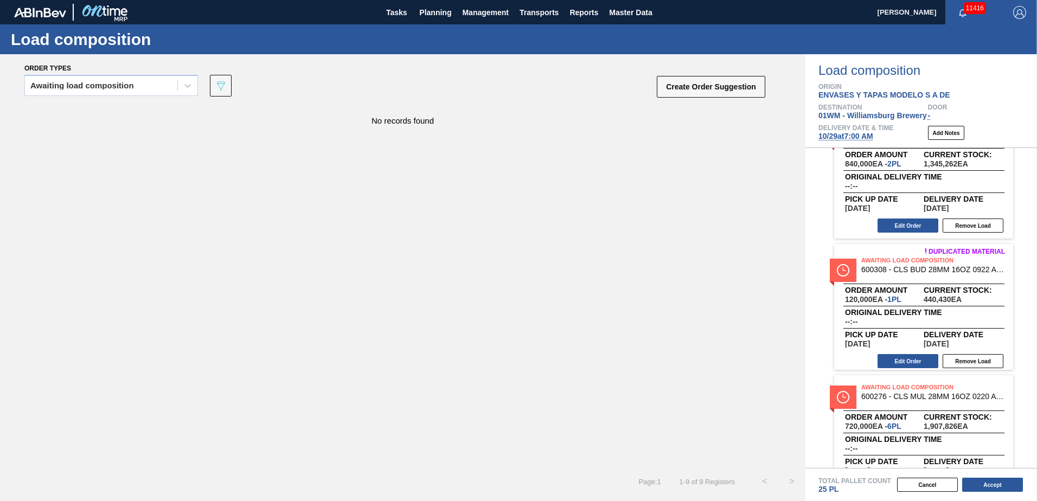
scroll to position [699, 0]
click at [979, 484] on button "Accept" at bounding box center [992, 485] width 61 height 14
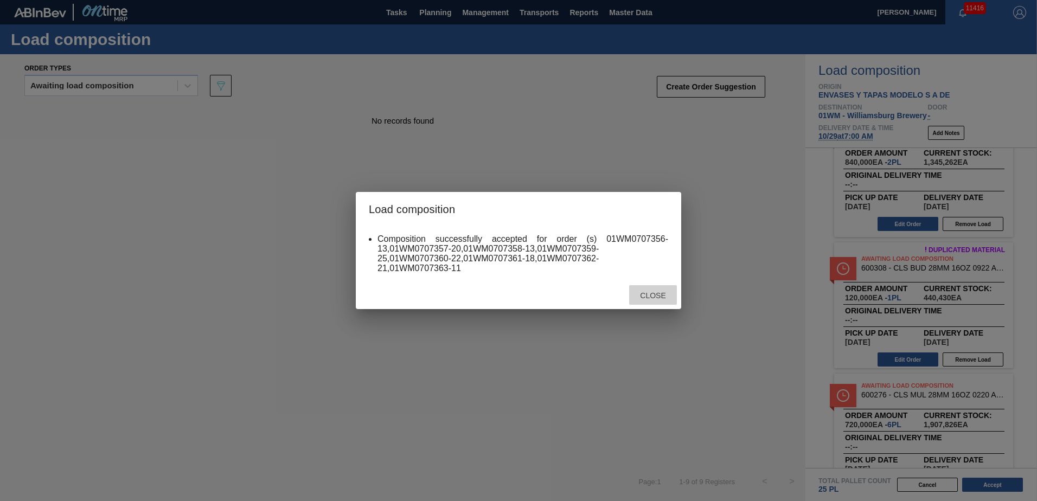
click at [652, 295] on span "Close" at bounding box center [652, 295] width 43 height 9
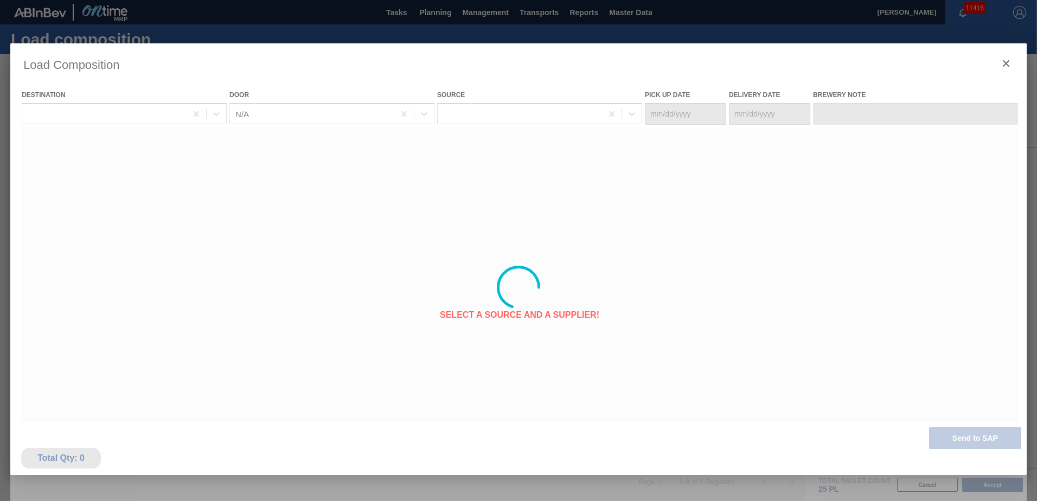
type Date "[DATE]"
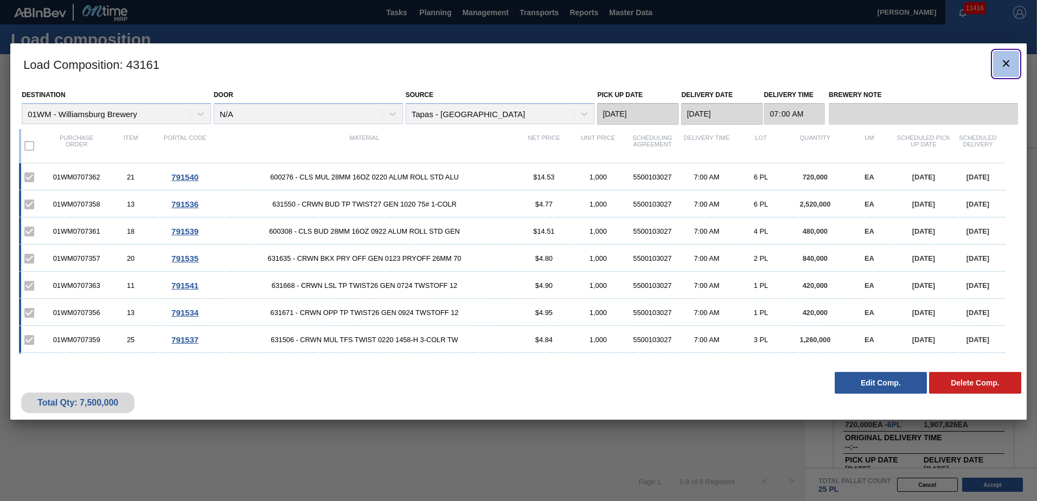
click at [1006, 60] on icon "botão de ícone" at bounding box center [1006, 63] width 13 height 13
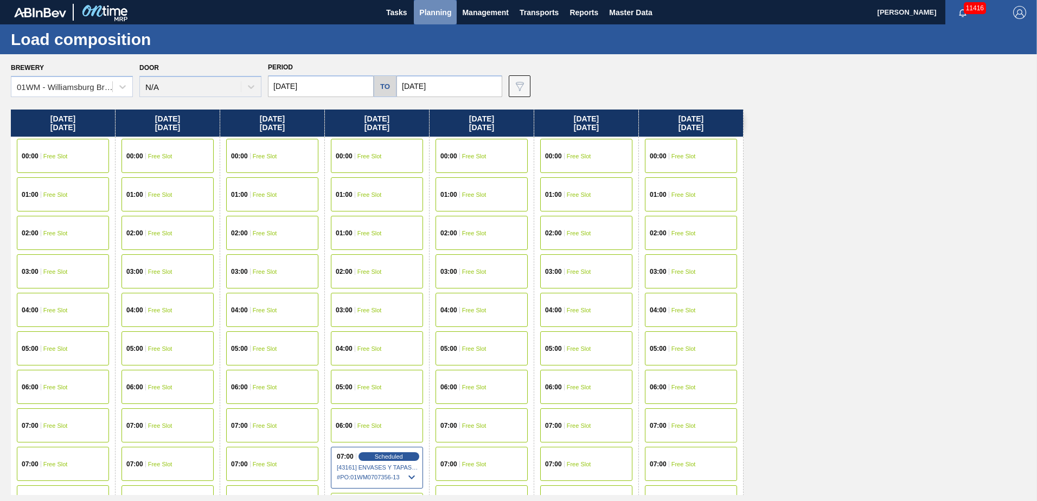
click at [436, 17] on span "Planning" at bounding box center [435, 12] width 32 height 13
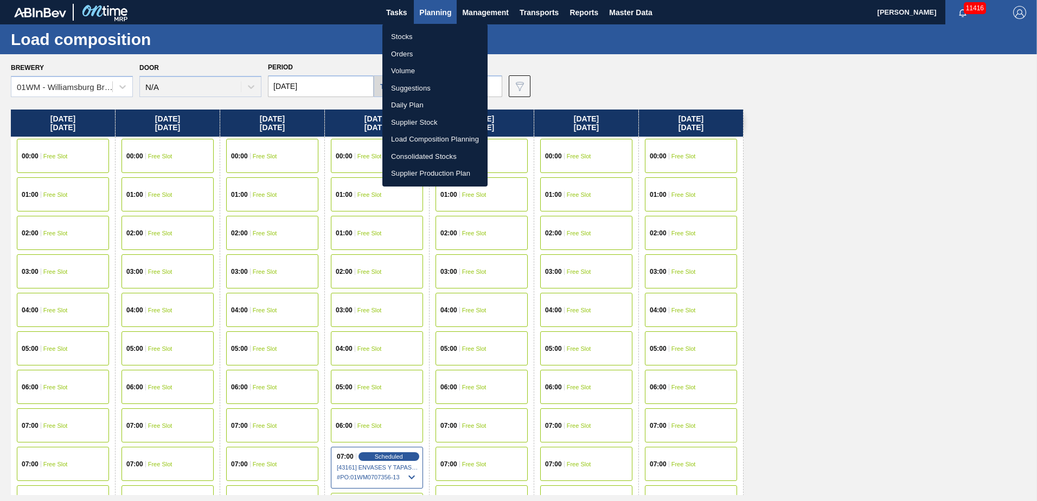
click at [614, 12] on div at bounding box center [518, 250] width 1037 height 501
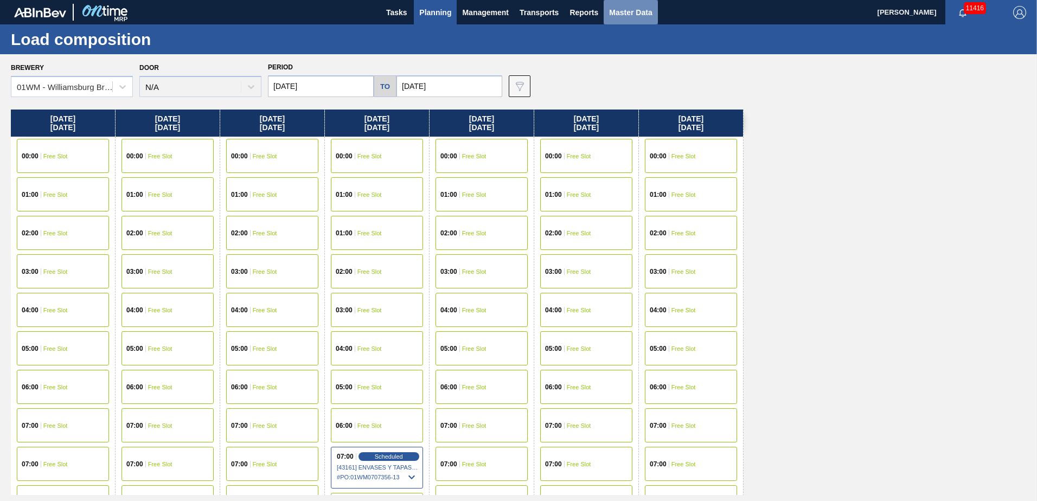
click at [630, 15] on span "Master Data" at bounding box center [630, 12] width 43 height 13
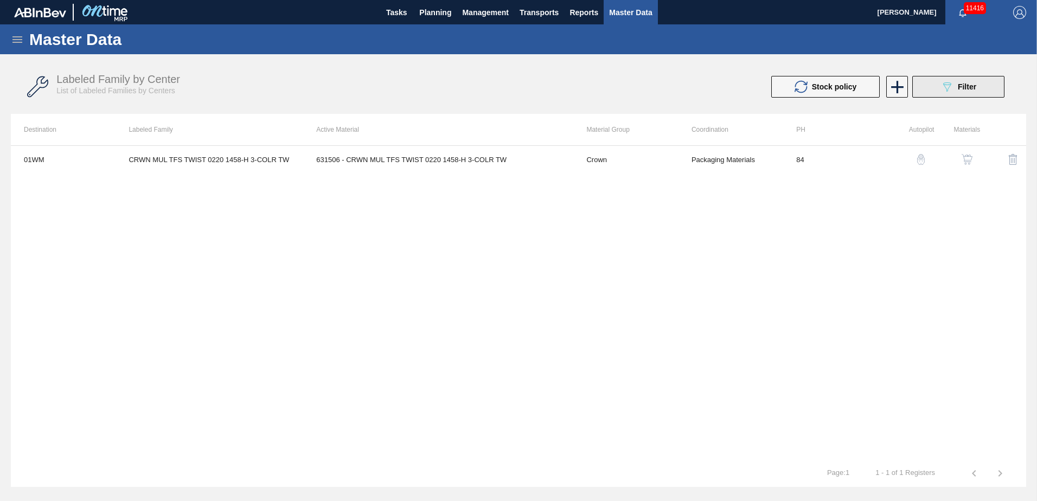
click at [949, 90] on icon "089F7B8B-B2A5-4AFE-B5C0-19BA573D28AC" at bounding box center [946, 86] width 13 height 13
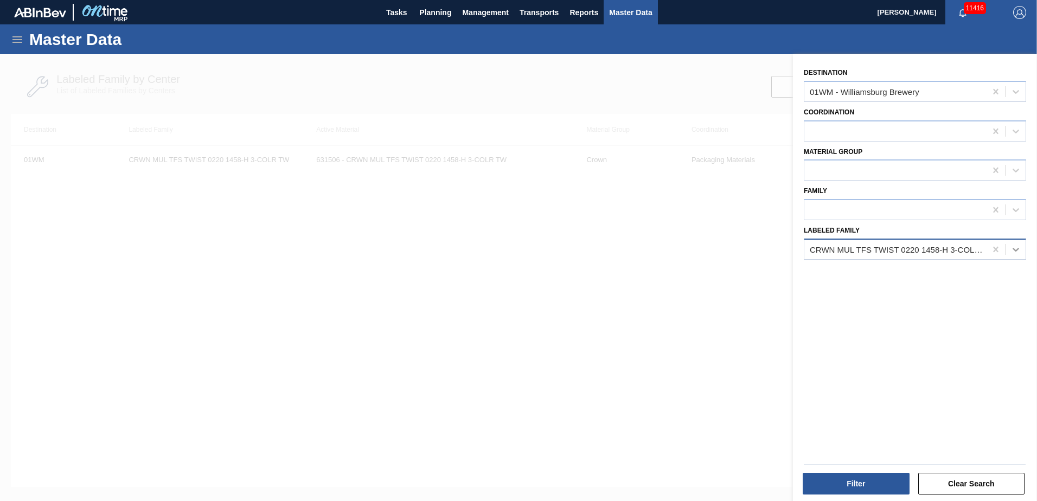
click at [1014, 253] on icon at bounding box center [1015, 249] width 11 height 11
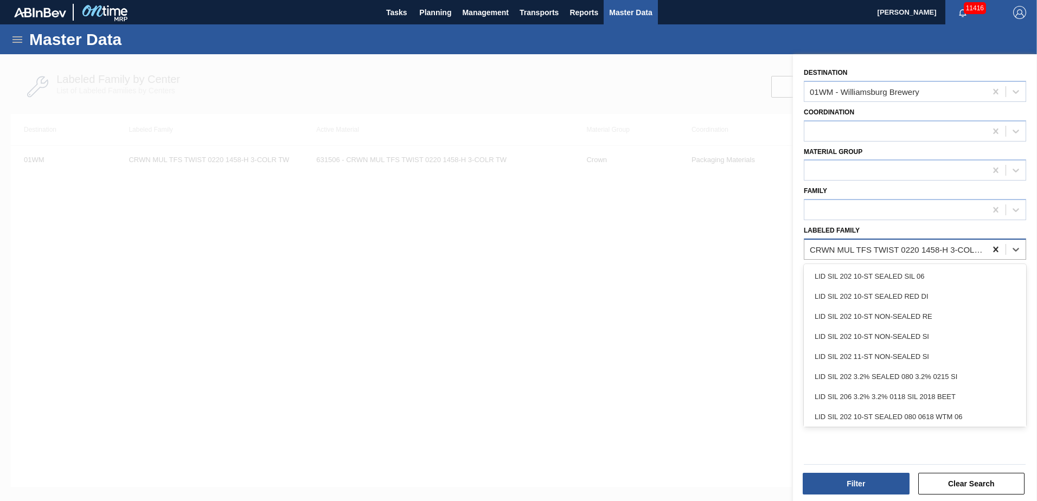
click at [994, 251] on icon at bounding box center [995, 249] width 11 height 11
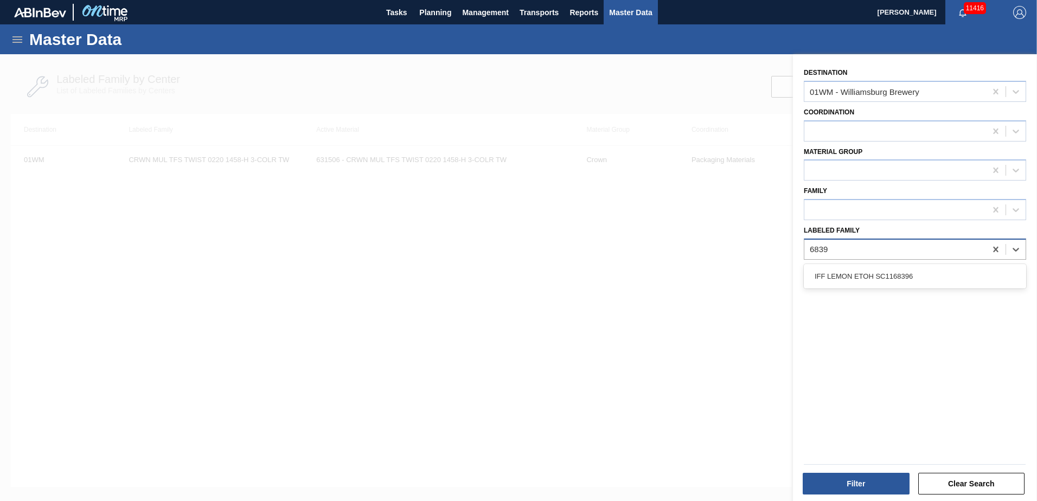
type Family "68397"
click at [941, 251] on div at bounding box center [895, 249] width 182 height 16
click at [990, 91] on icon at bounding box center [995, 91] width 11 height 11
click at [874, 249] on div at bounding box center [895, 249] width 182 height 16
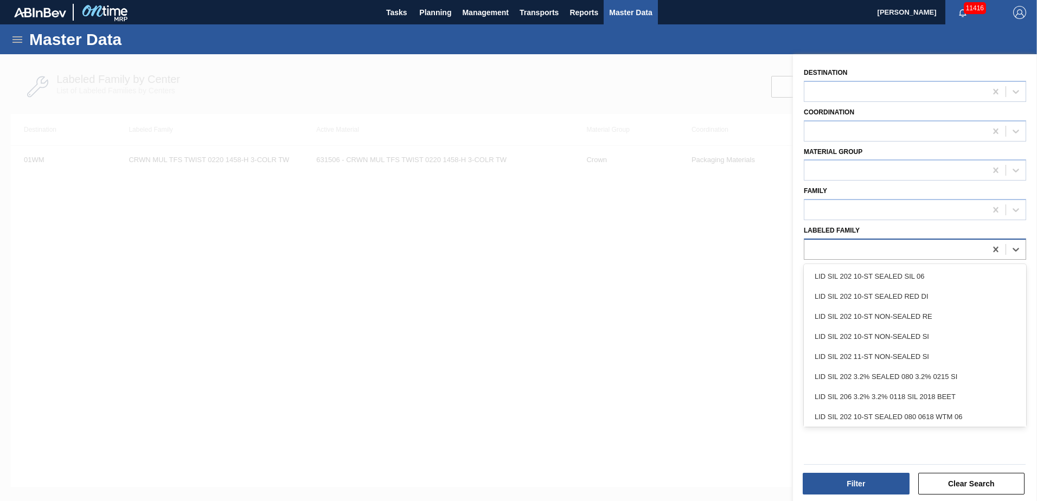
scroll to position [1873, 0]
type Family "3"
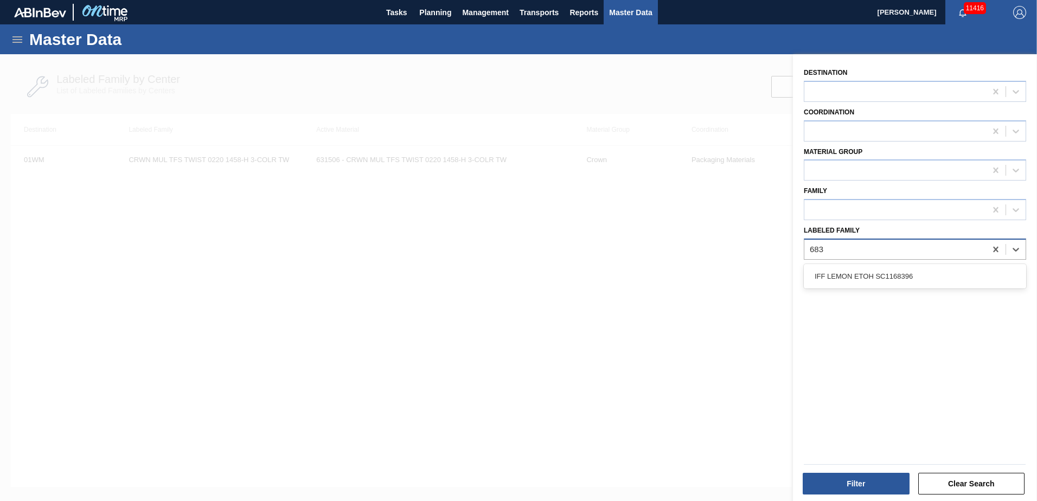
scroll to position [0, 0]
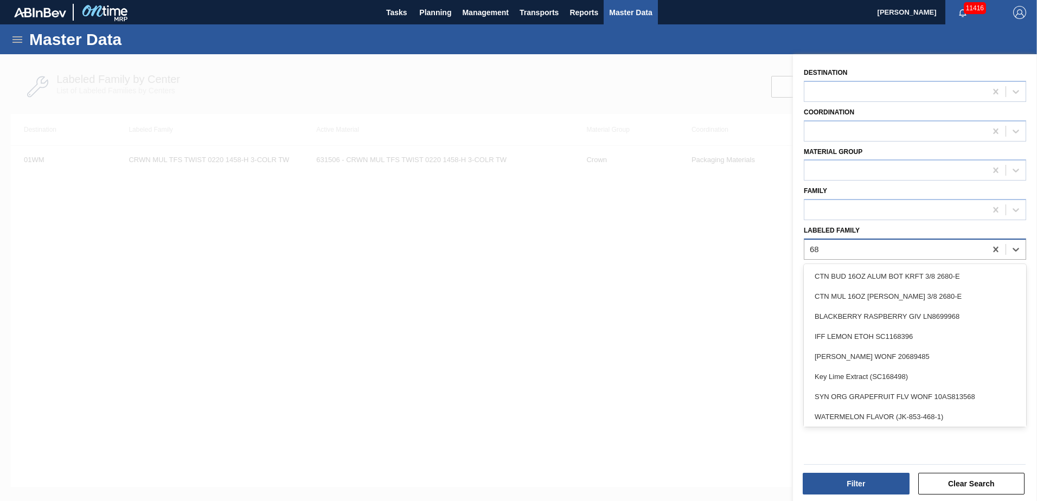
type Family "6"
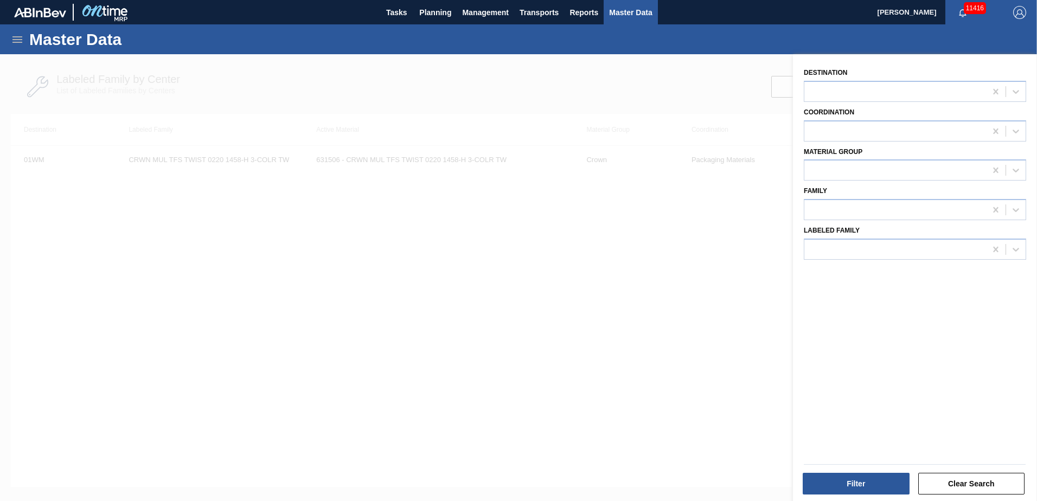
click at [983, 66] on div "Destination" at bounding box center [915, 83] width 222 height 37
click at [1010, 93] on icon at bounding box center [1015, 91] width 11 height 11
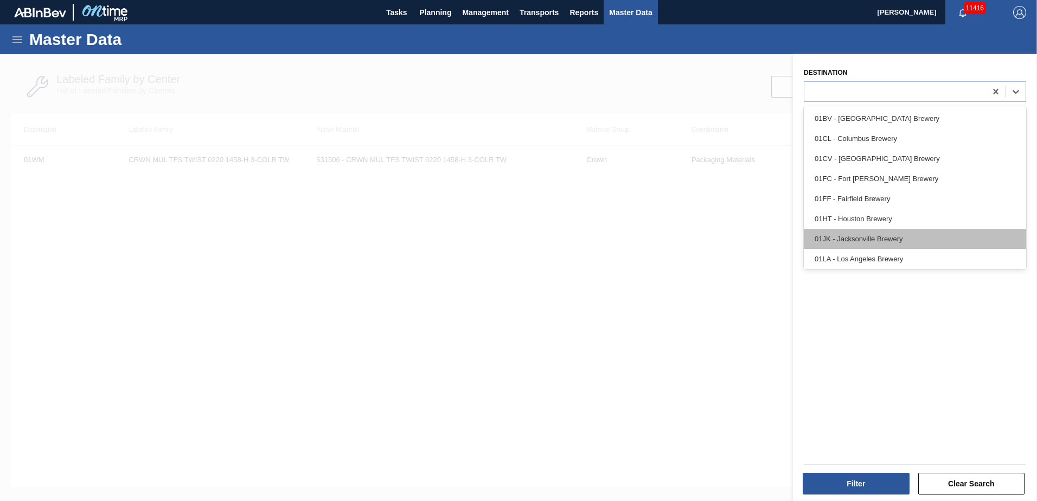
click at [861, 231] on div "01JK - Jacksonville Brewery" at bounding box center [915, 239] width 222 height 20
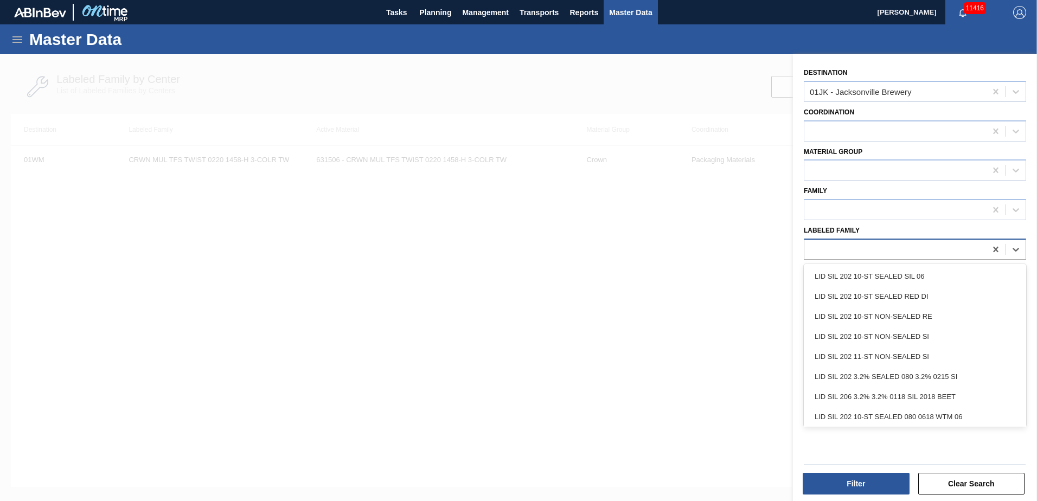
click at [855, 252] on div at bounding box center [895, 249] width 182 height 16
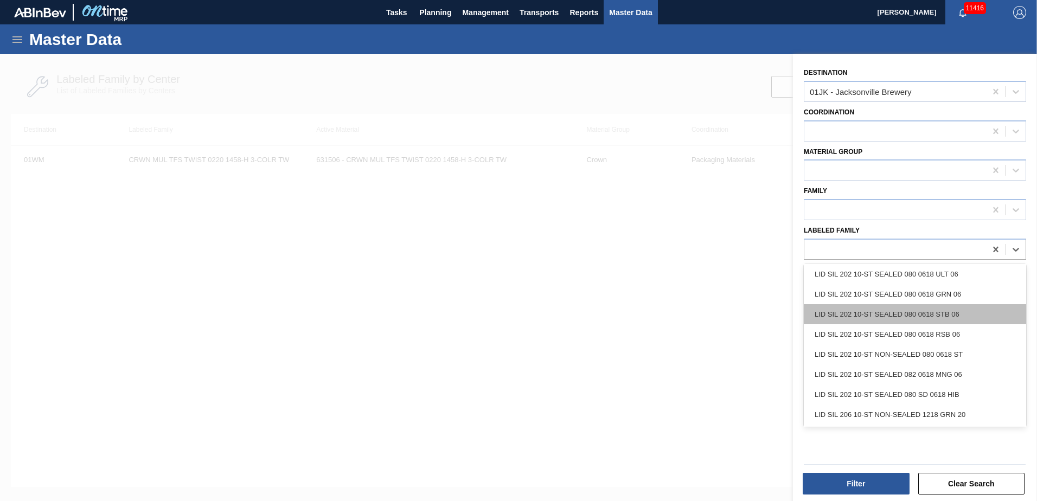
scroll to position [217, 0]
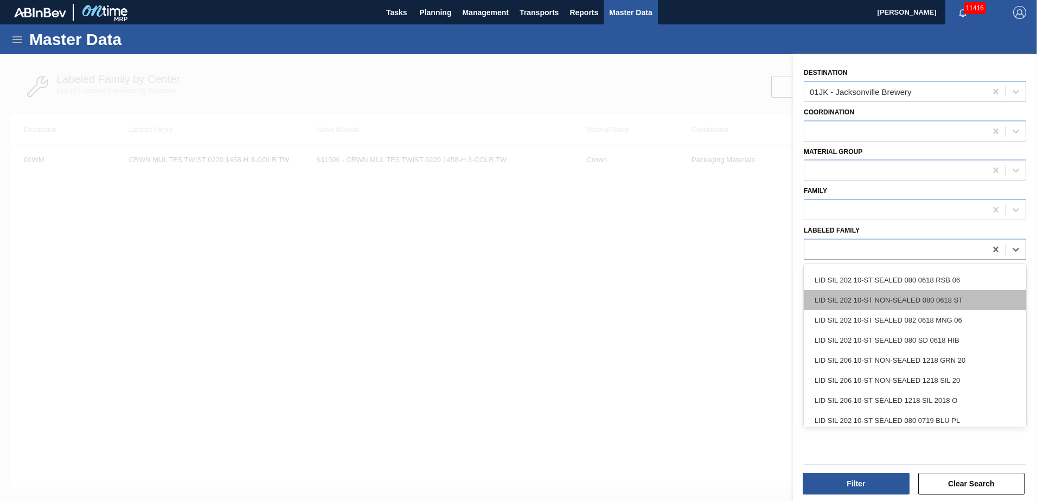
click at [891, 305] on div "LID SIL 202 10-ST NON-SEALED 080 0618 ST" at bounding box center [915, 300] width 222 height 20
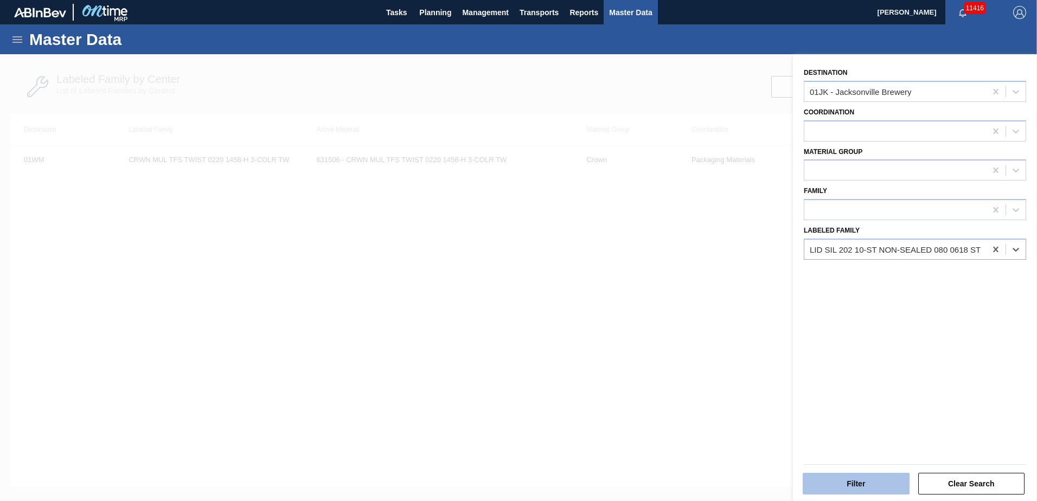
click at [882, 485] on button "Filter" at bounding box center [856, 484] width 107 height 22
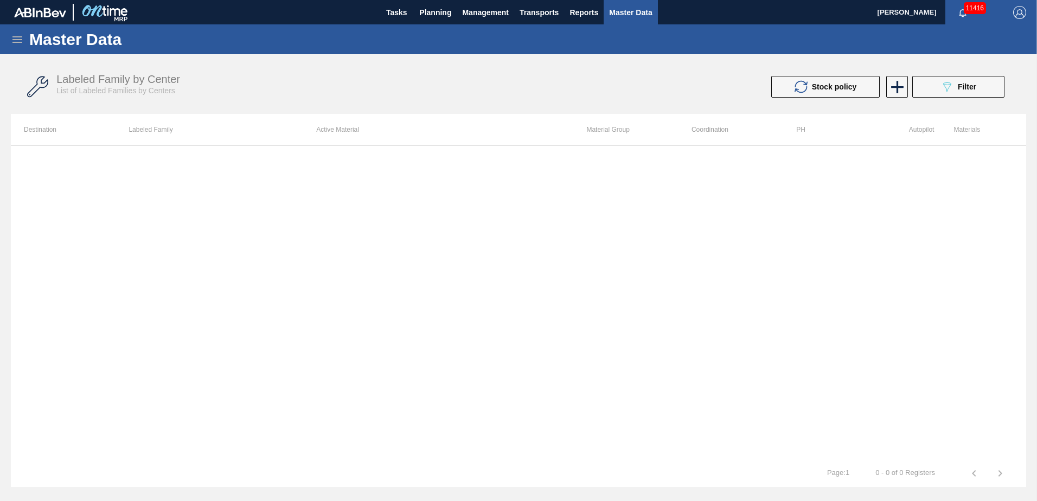
click at [24, 37] on div "Master Data" at bounding box center [518, 39] width 1037 height 30
click at [19, 39] on icon at bounding box center [17, 39] width 10 height 7
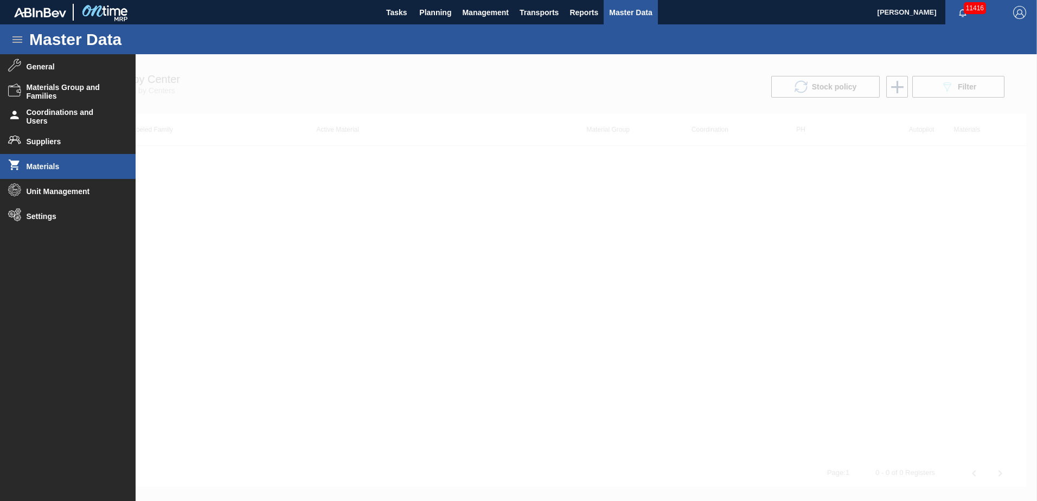
click at [40, 170] on span "Materials" at bounding box center [71, 166] width 89 height 9
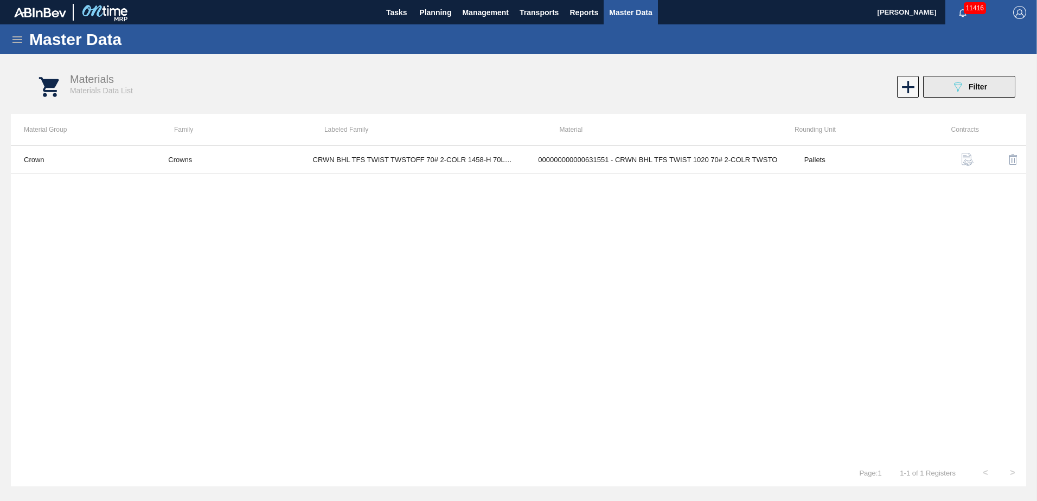
click at [962, 79] on button "089F7B8B-B2A5-4AFE-B5C0-19BA573D28AC Filter" at bounding box center [969, 87] width 92 height 22
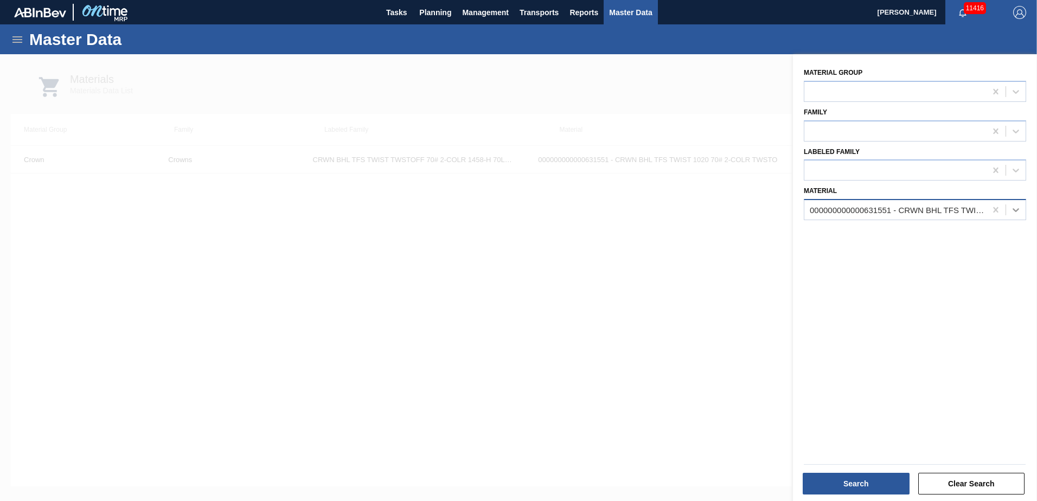
click at [1015, 217] on div at bounding box center [1016, 210] width 20 height 20
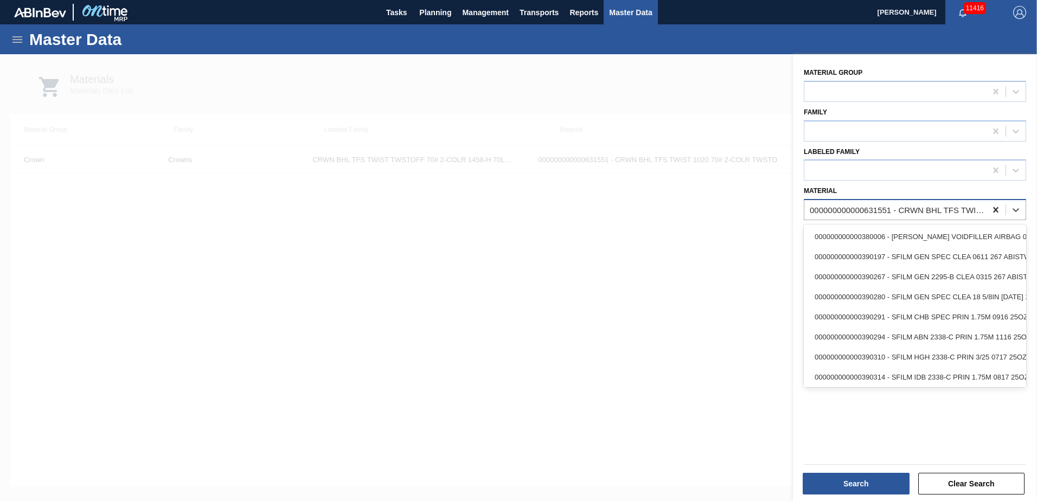
click at [995, 207] on icon at bounding box center [995, 209] width 11 height 11
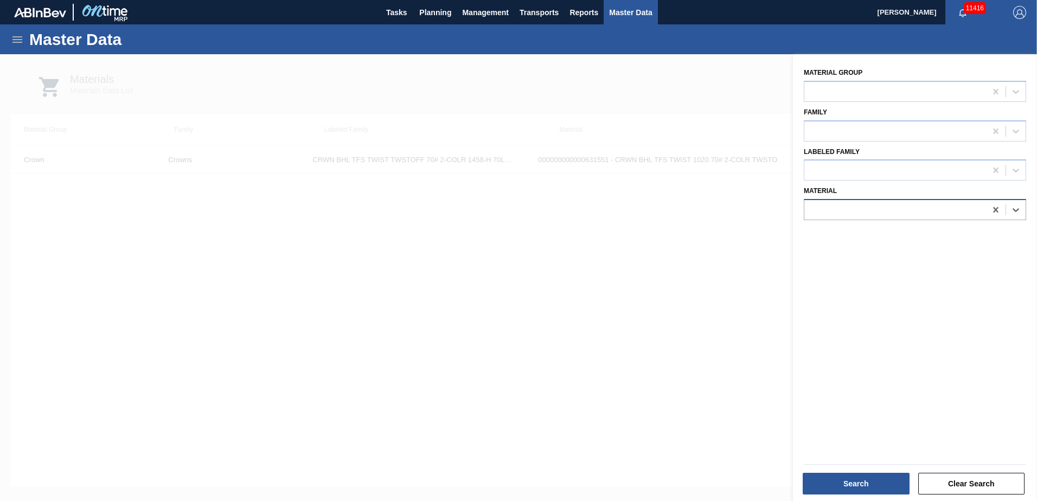
click at [923, 210] on div at bounding box center [895, 210] width 182 height 16
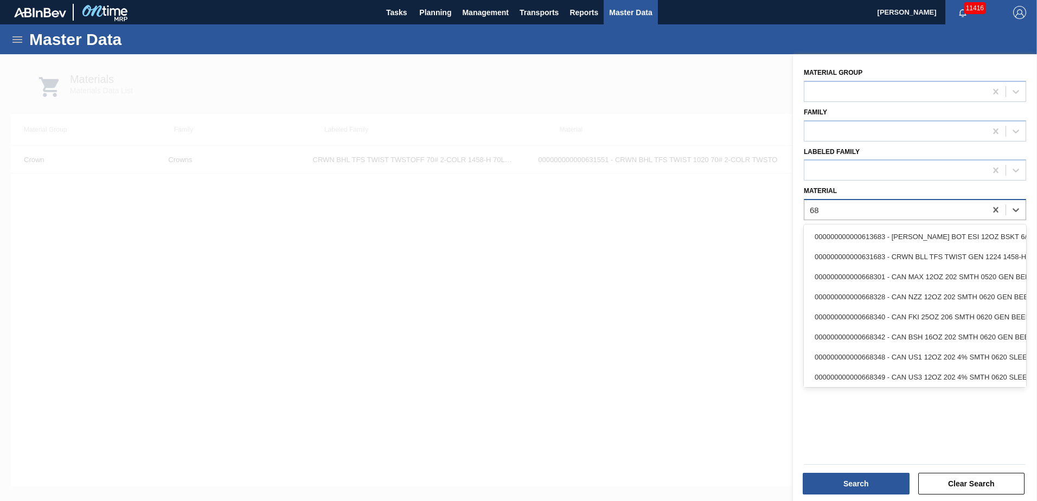
type input "6"
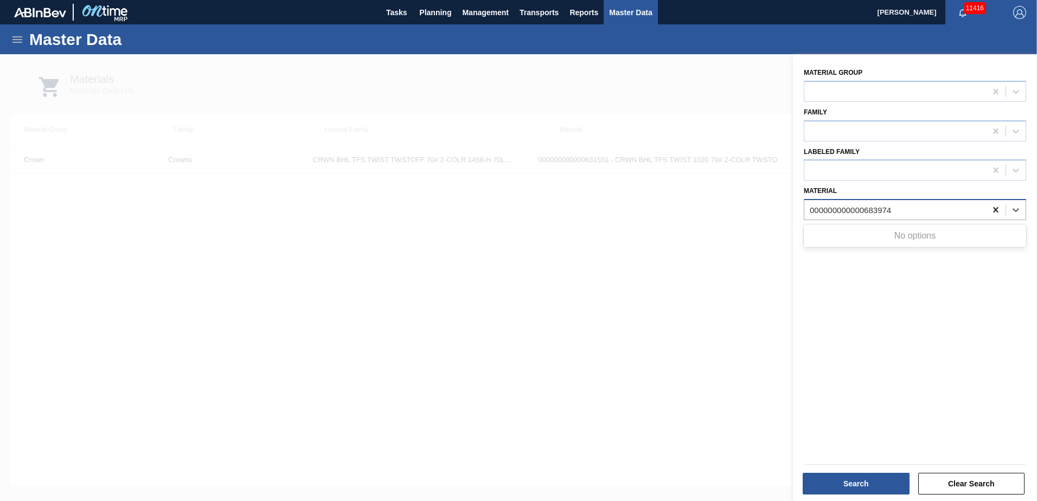
type input "000000000000683974"
click at [990, 212] on icon at bounding box center [995, 209] width 11 height 11
click at [685, 220] on div at bounding box center [518, 304] width 1037 height 501
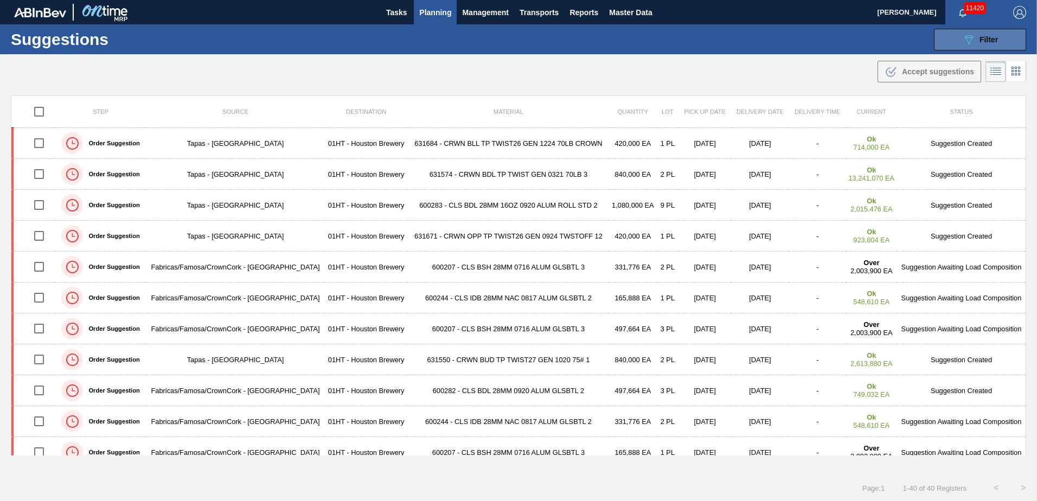
click at [957, 42] on button "089F7B8B-B2A5-4AFE-B5C0-19BA573D28AC Filter" at bounding box center [980, 40] width 92 height 22
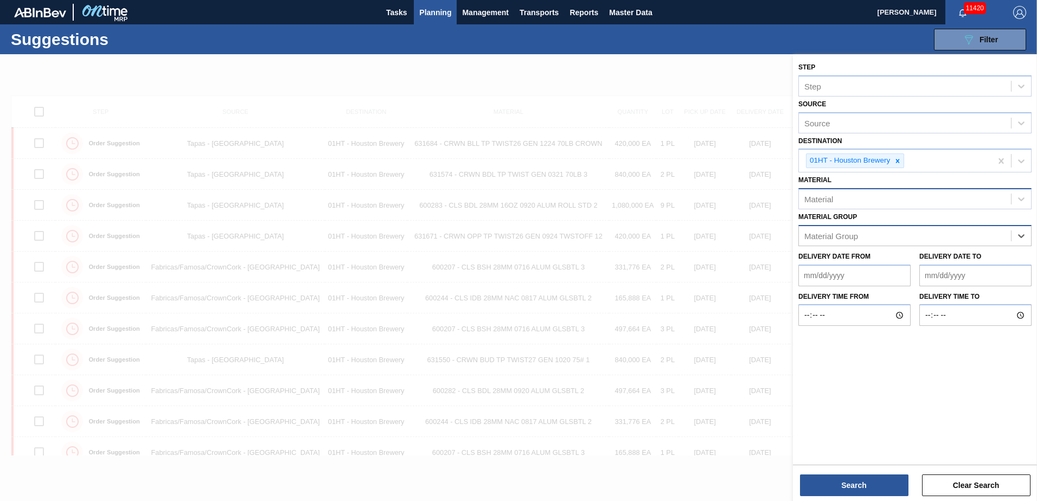
drag, startPoint x: 1001, startPoint y: 233, endPoint x: 990, endPoint y: 209, distance: 26.5
click at [1011, 162] on div at bounding box center [1021, 160] width 20 height 20
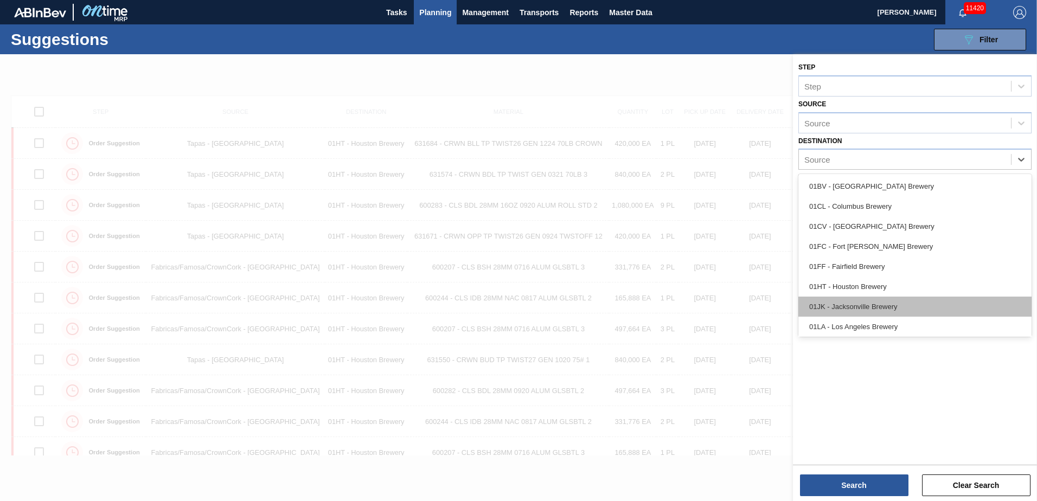
click at [858, 313] on div "01JK - Jacksonville Brewery" at bounding box center [914, 307] width 233 height 20
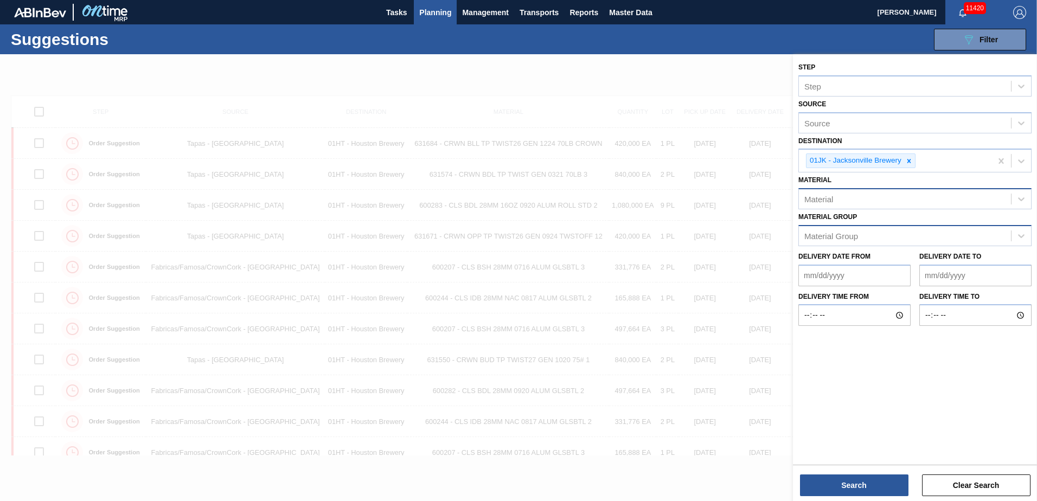
click at [873, 205] on div "Material" at bounding box center [905, 199] width 212 height 16
click at [837, 202] on div "Material" at bounding box center [905, 199] width 212 height 16
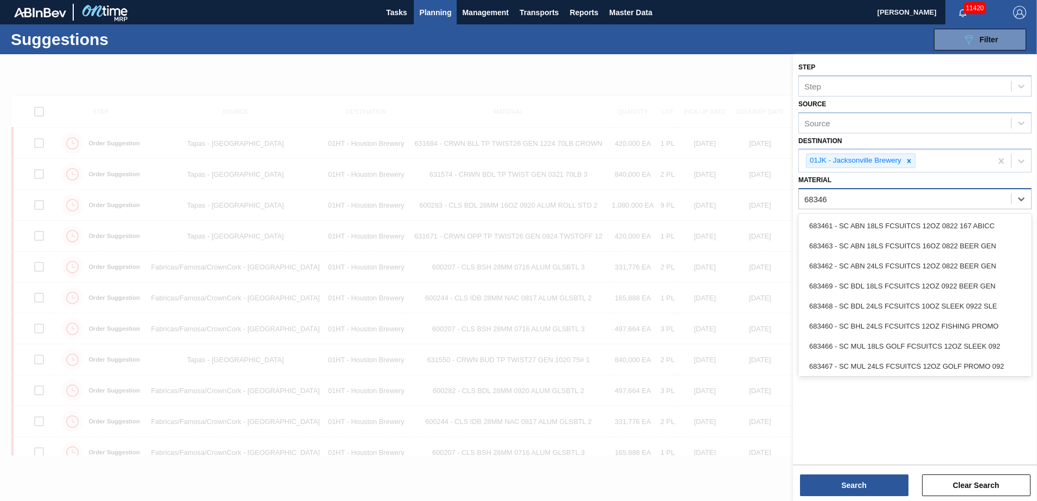
type input "683461"
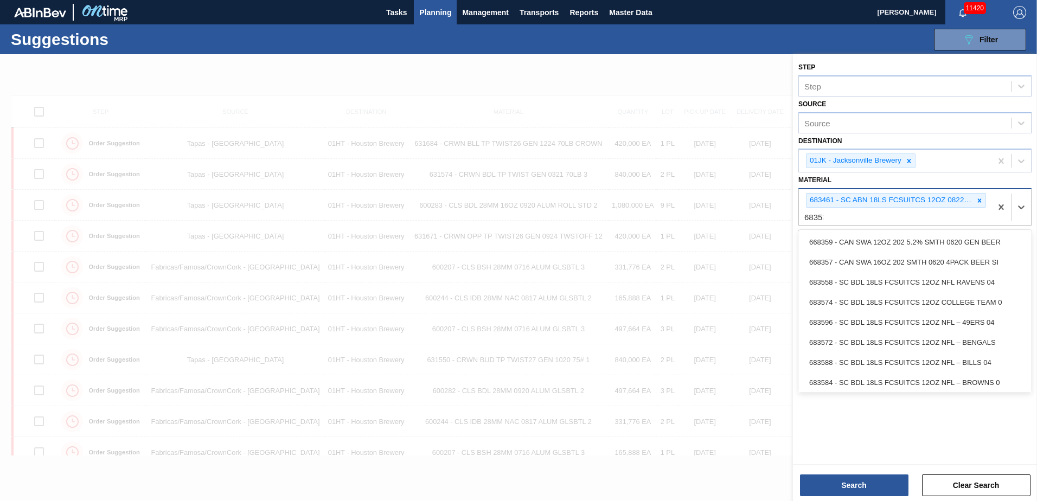
type input "683532"
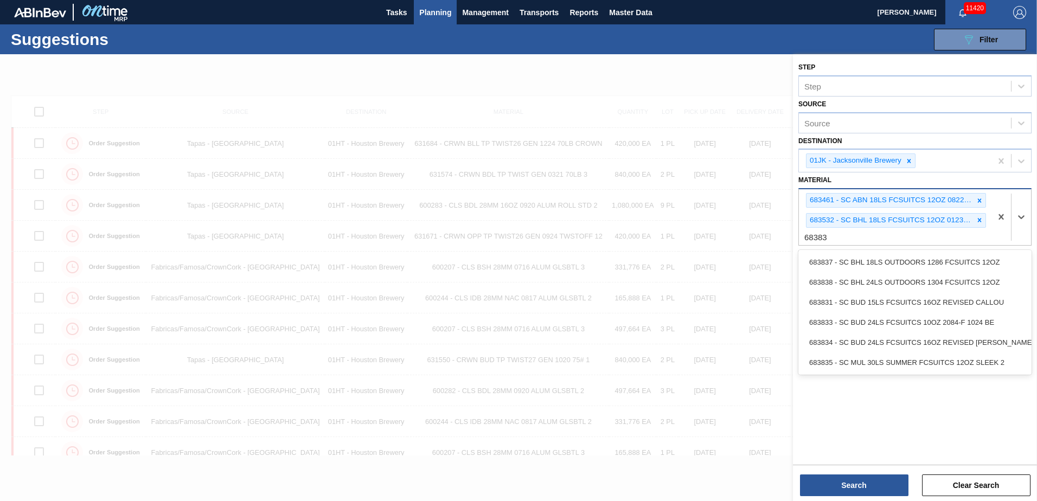
type input "683837"
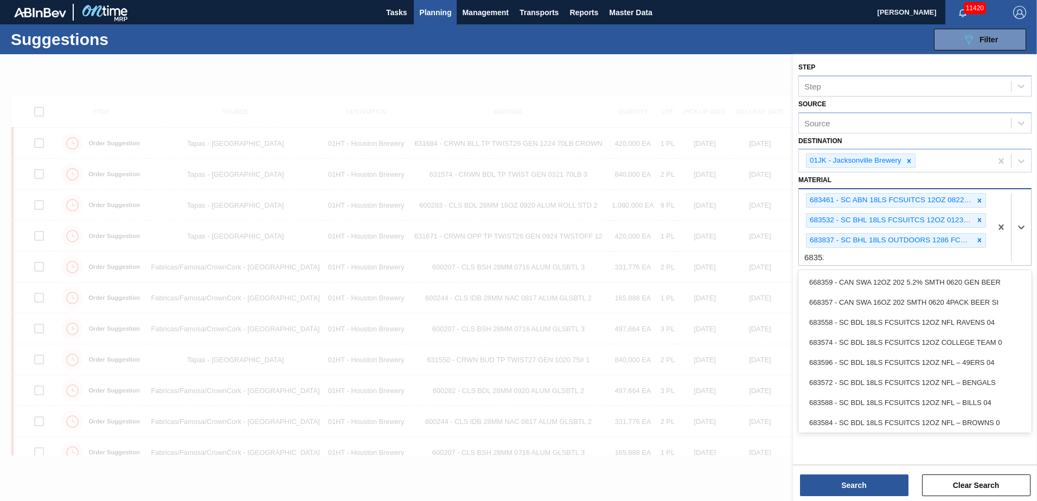
type input "683526"
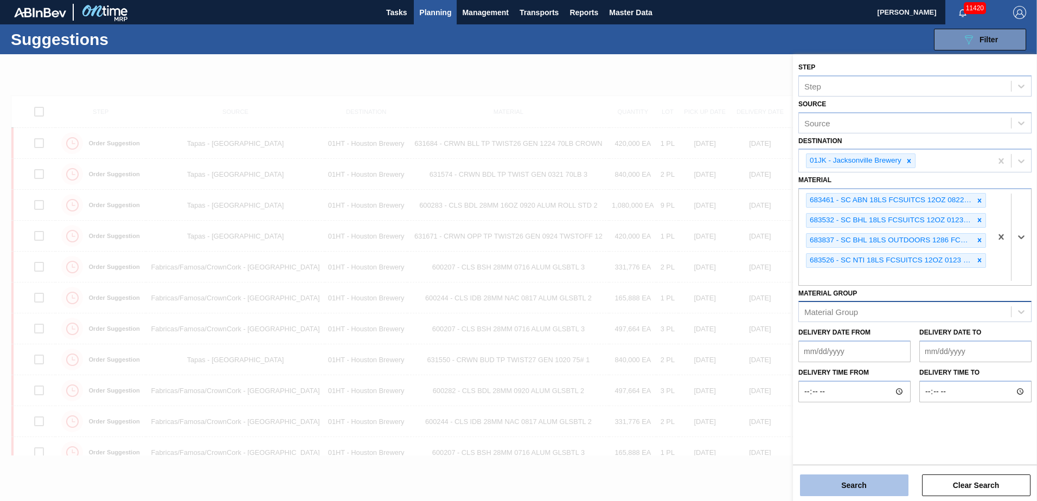
click at [849, 481] on button "Search" at bounding box center [854, 486] width 108 height 22
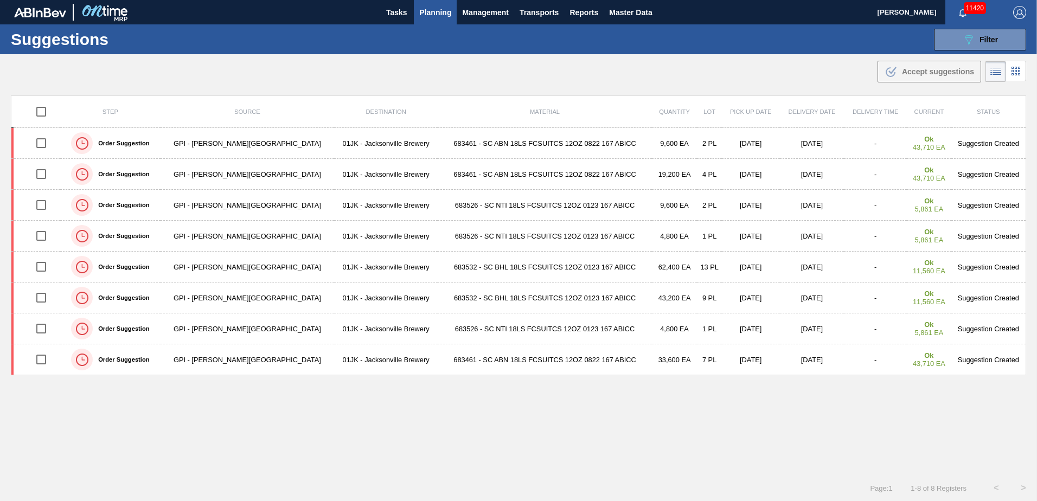
click at [686, 30] on div "Suggestions 089F7B8B-B2A5-4AFE-B5C0-19BA573D28AC Filter Step Step Source Source…" at bounding box center [518, 39] width 1037 height 30
click at [969, 42] on icon "089F7B8B-B2A5-4AFE-B5C0-19BA573D28AC" at bounding box center [968, 39] width 13 height 13
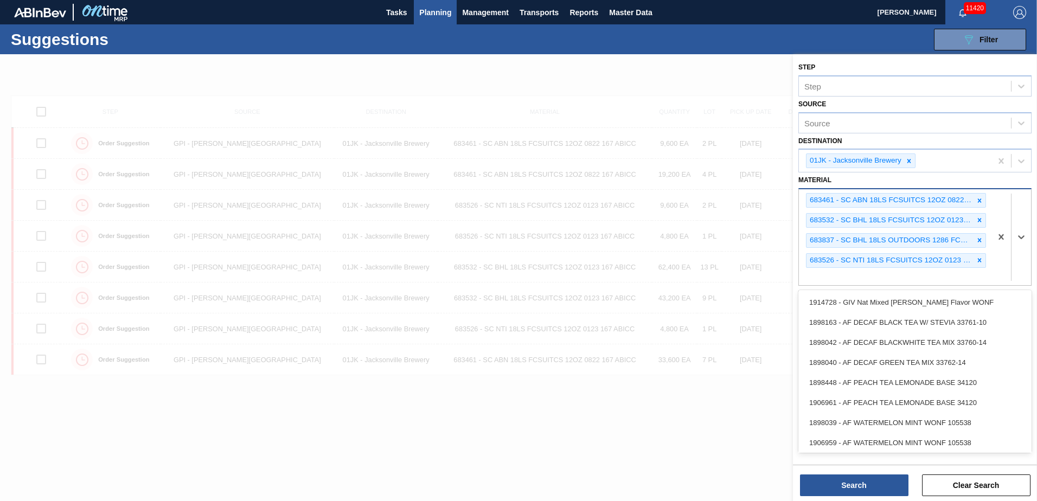
click at [937, 264] on div "683526 - SC NTI 18LS FCSUITCS 12OZ 0123 167 ABICC" at bounding box center [889, 261] width 167 height 14
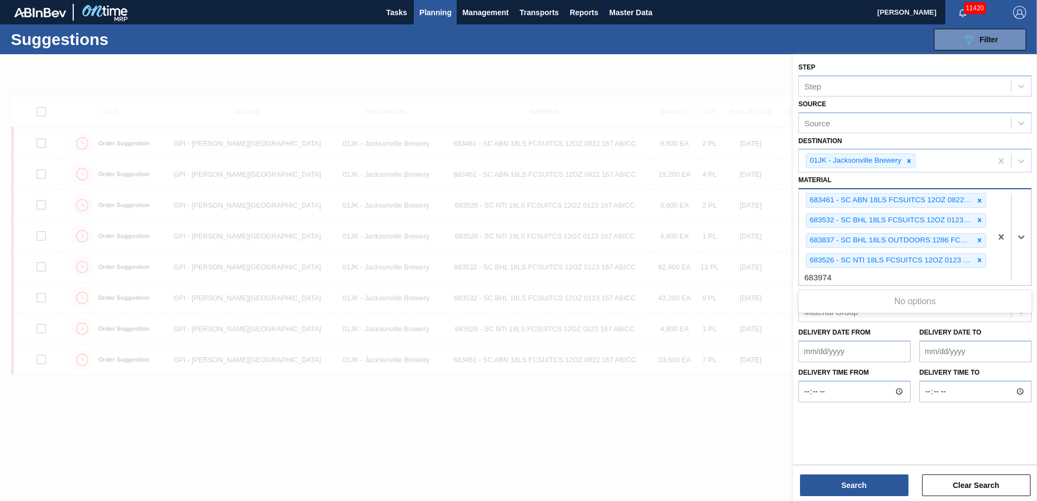
type input "683974"
drag, startPoint x: 869, startPoint y: 279, endPoint x: 727, endPoint y: 279, distance: 142.1
click at [793, 279] on div "Step Step Source Source Destination 01JK - [GEOGRAPHIC_DATA] Brewery Material o…" at bounding box center [915, 304] width 244 height 501
click at [833, 278] on div "683461 - SC ABN 18LS FCSUITCS 12OZ 0822 167 ABICC 683532 - SC BHL 18LS FCSUITCS…" at bounding box center [895, 237] width 193 height 96
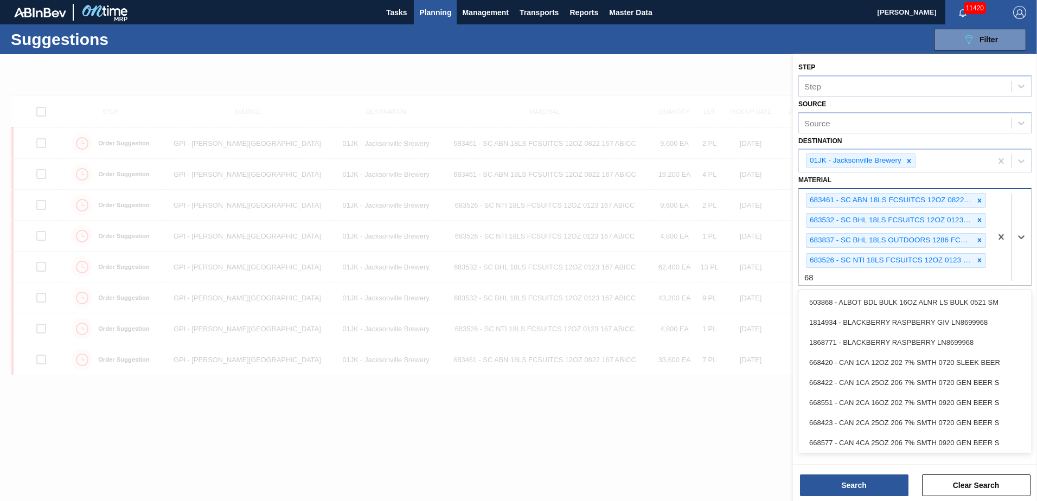
type input "6"
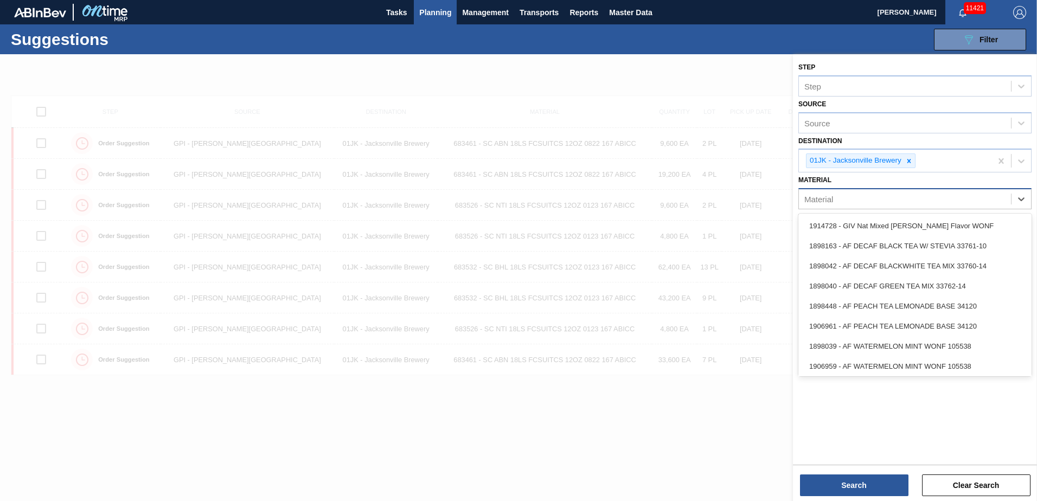
click at [930, 193] on div "Material" at bounding box center [905, 199] width 212 height 16
type input "683792"
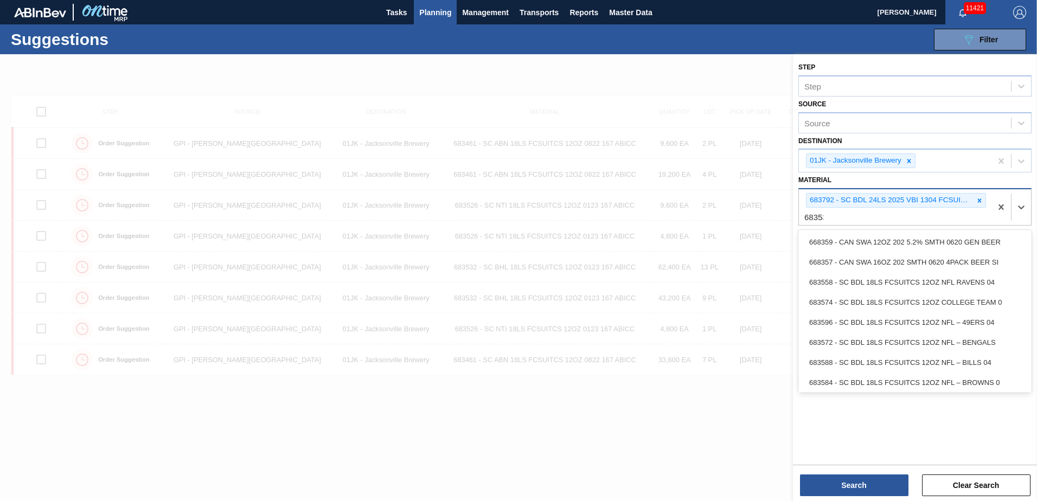
type input "683530"
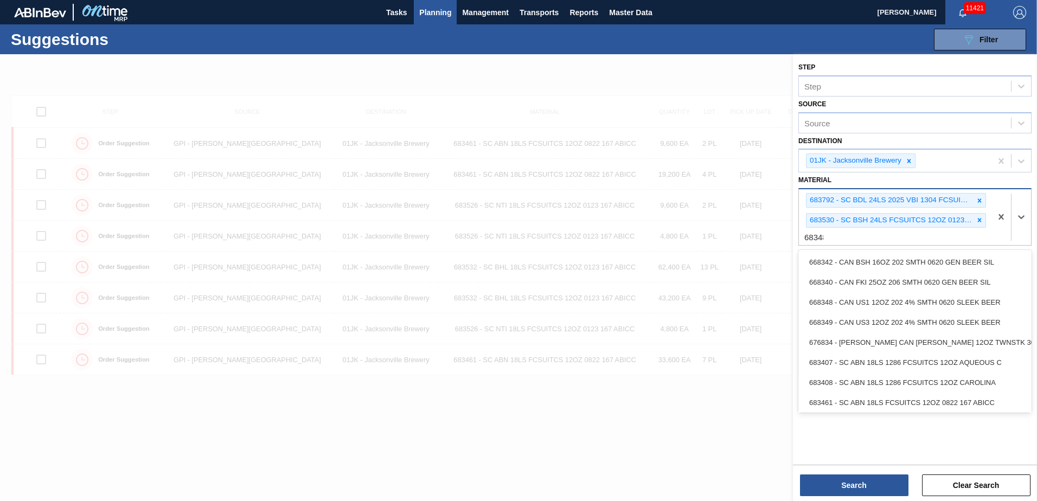
type input "683481"
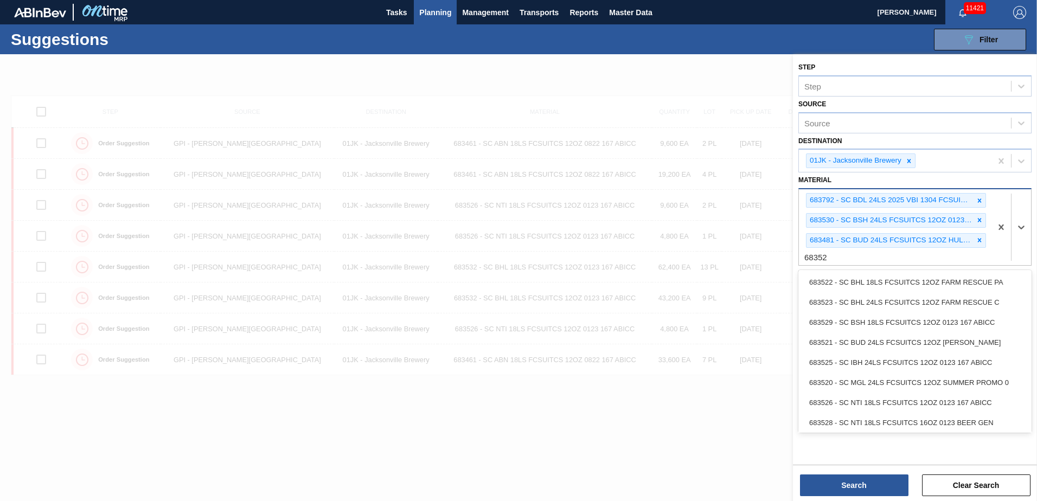
type input "683525"
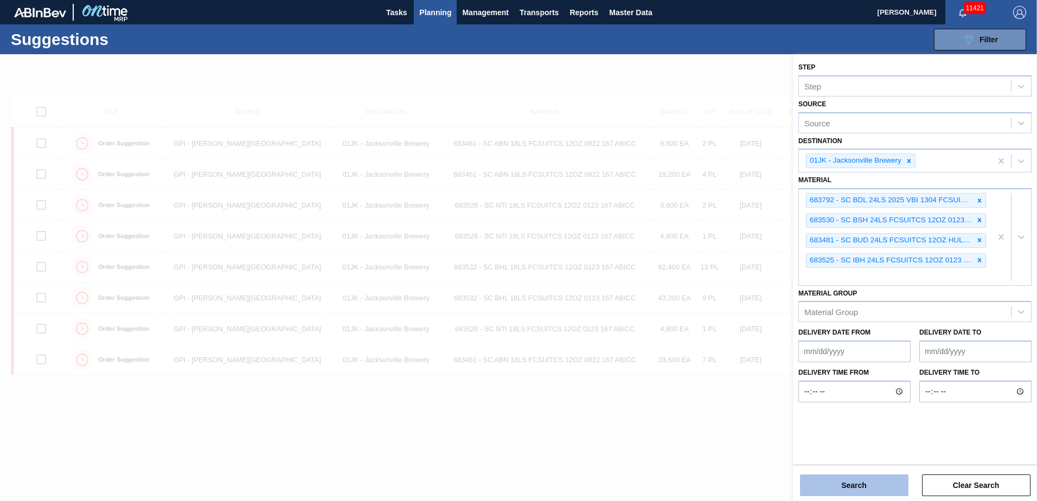
click at [832, 483] on button "Search" at bounding box center [854, 486] width 108 height 22
